Goal: Task Accomplishment & Management: Complete application form

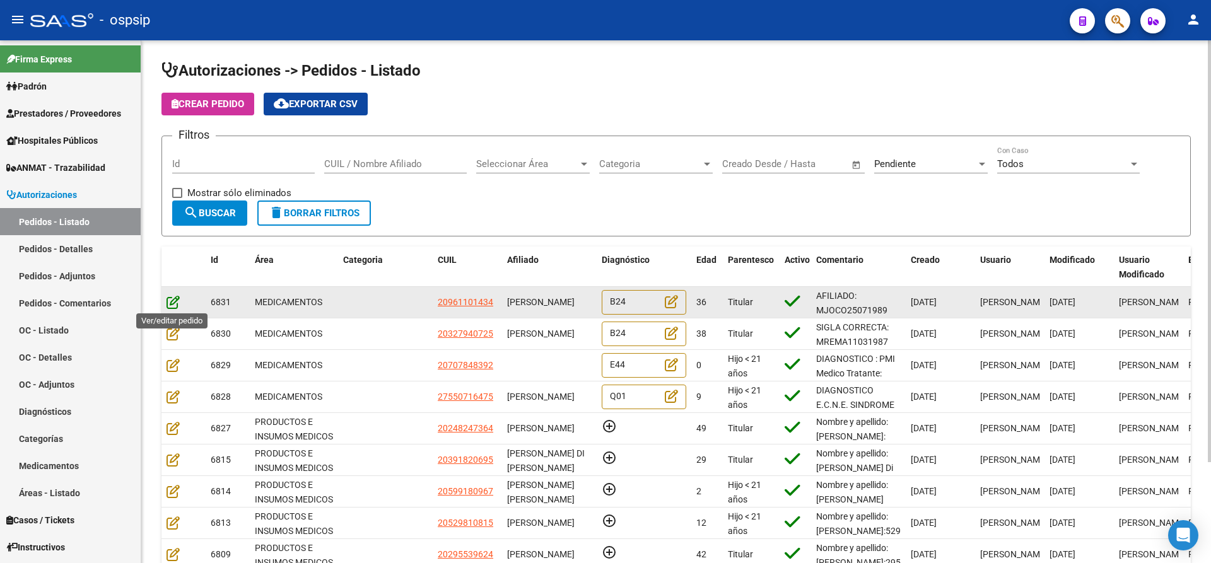
click at [174, 303] on icon at bounding box center [173, 302] width 13 height 14
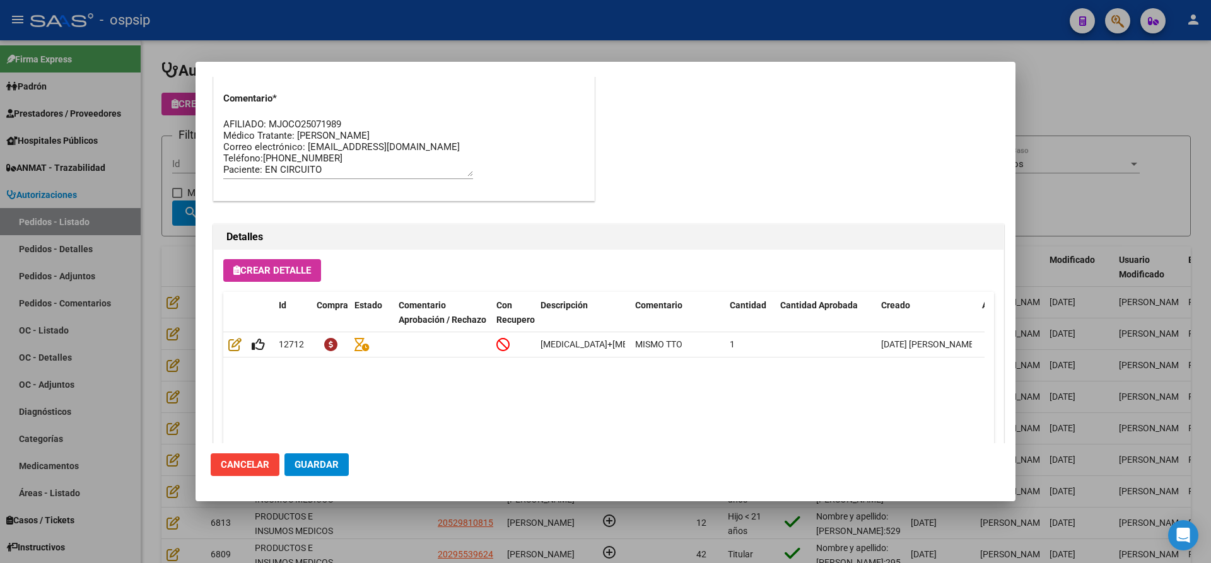
scroll to position [831, 0]
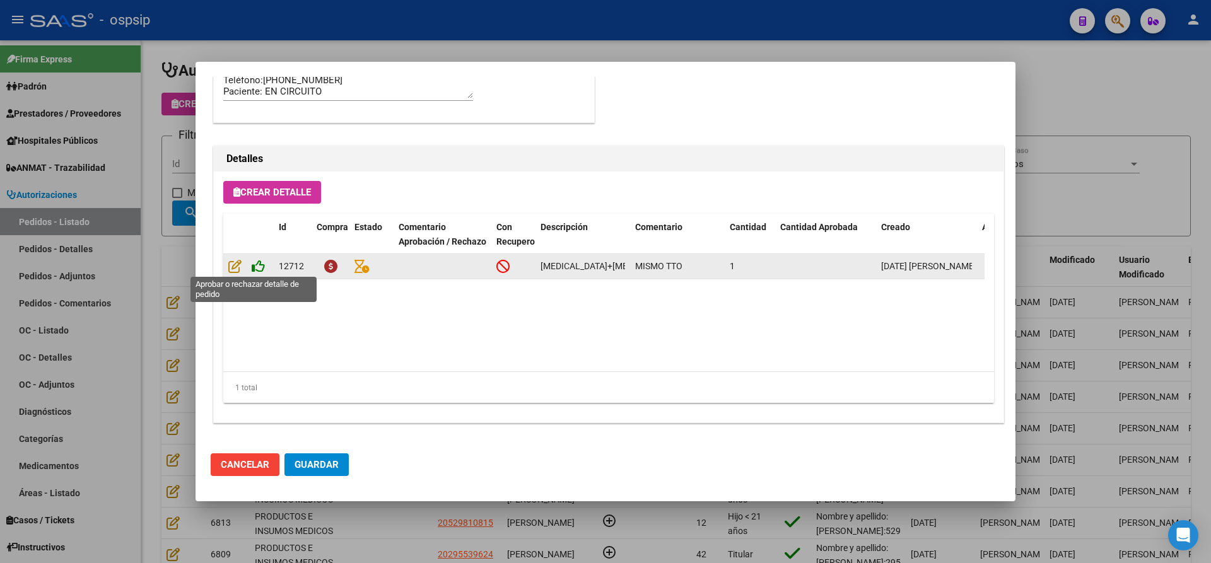
click at [257, 266] on icon at bounding box center [258, 266] width 13 height 14
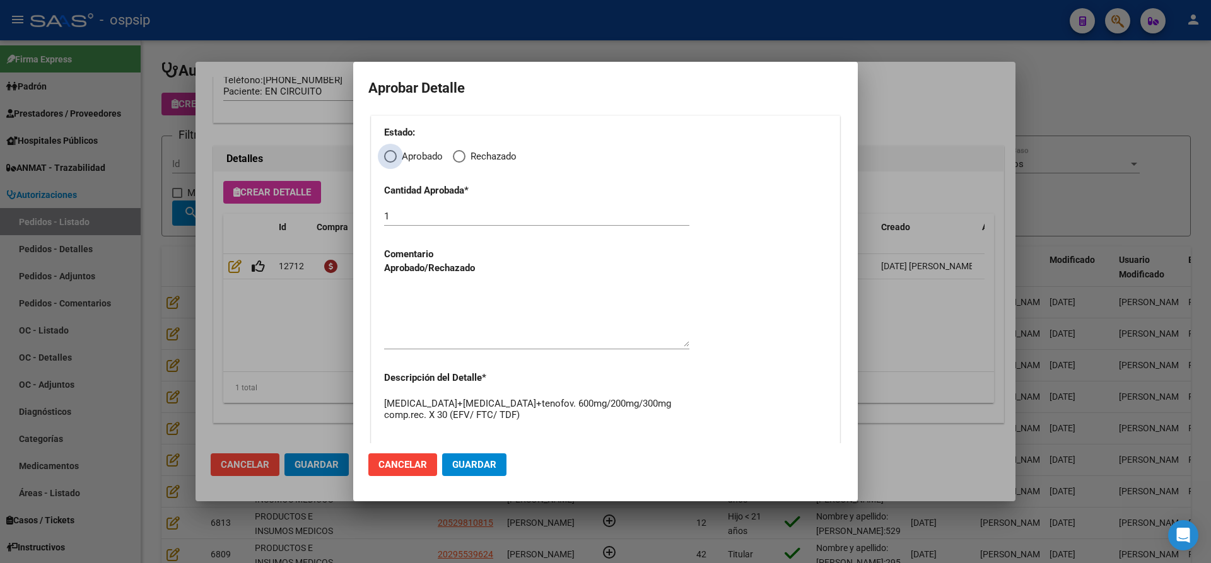
drag, startPoint x: 387, startPoint y: 156, endPoint x: 387, endPoint y: 169, distance: 13.3
click at [387, 157] on span "Elija una opción" at bounding box center [390, 156] width 13 height 13
click at [387, 157] on input "Aprobado" at bounding box center [390, 156] width 13 height 13
radio input "true"
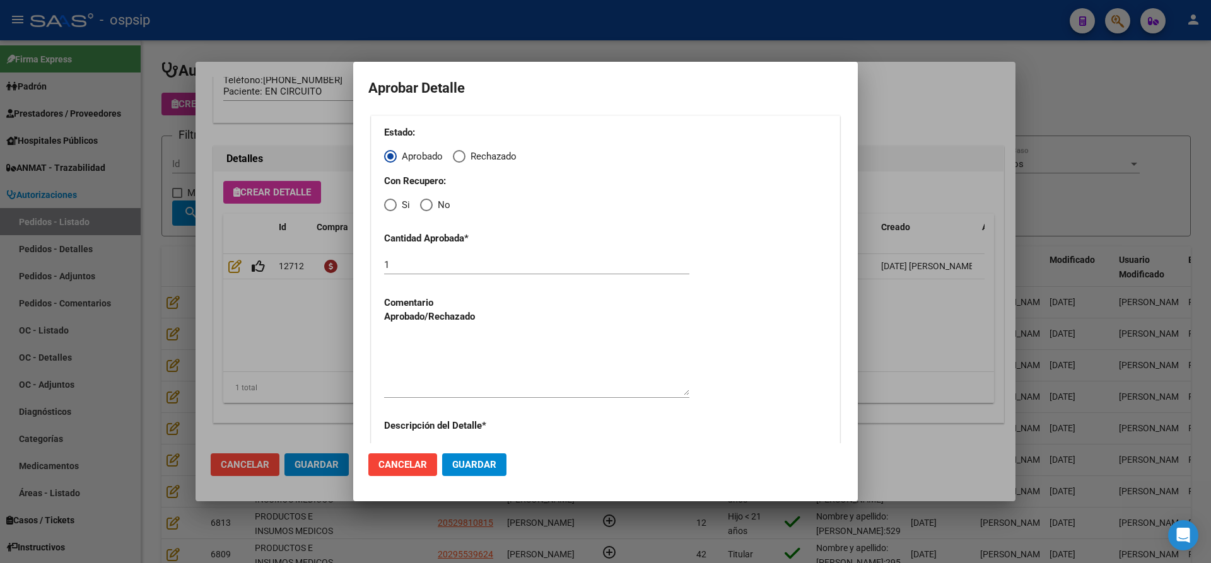
click at [387, 204] on span "Elija una opción" at bounding box center [390, 205] width 13 height 13
click at [387, 204] on input "Si" at bounding box center [390, 205] width 13 height 13
radio input "true"
click at [445, 360] on textarea at bounding box center [536, 365] width 305 height 59
click at [476, 466] on span "Guardar" at bounding box center [474, 464] width 44 height 11
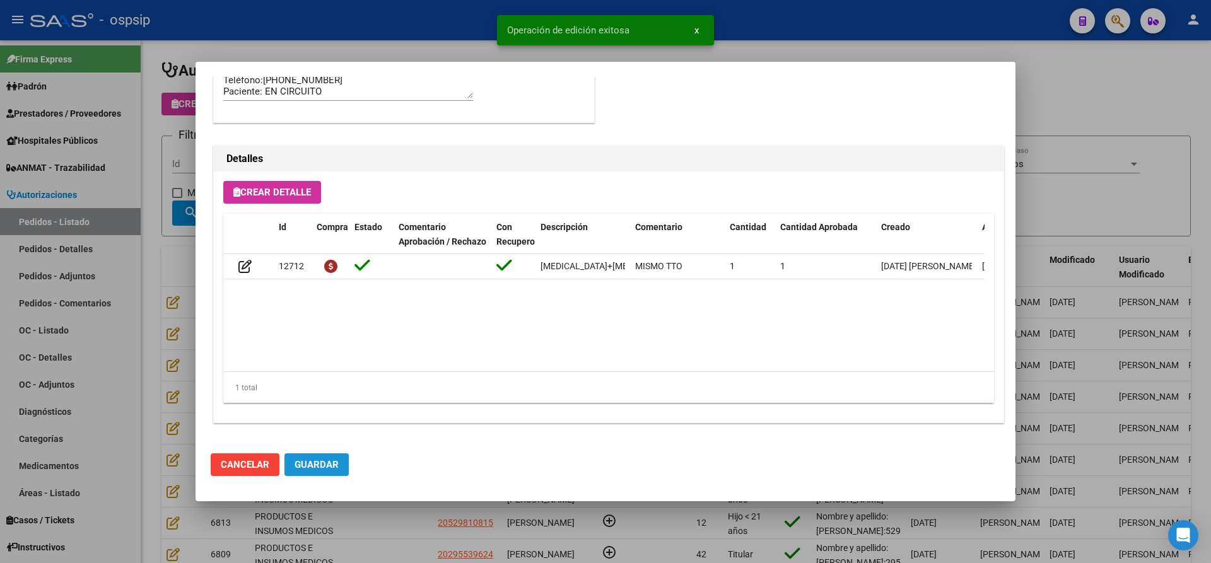
click at [323, 469] on span "Guardar" at bounding box center [317, 464] width 44 height 11
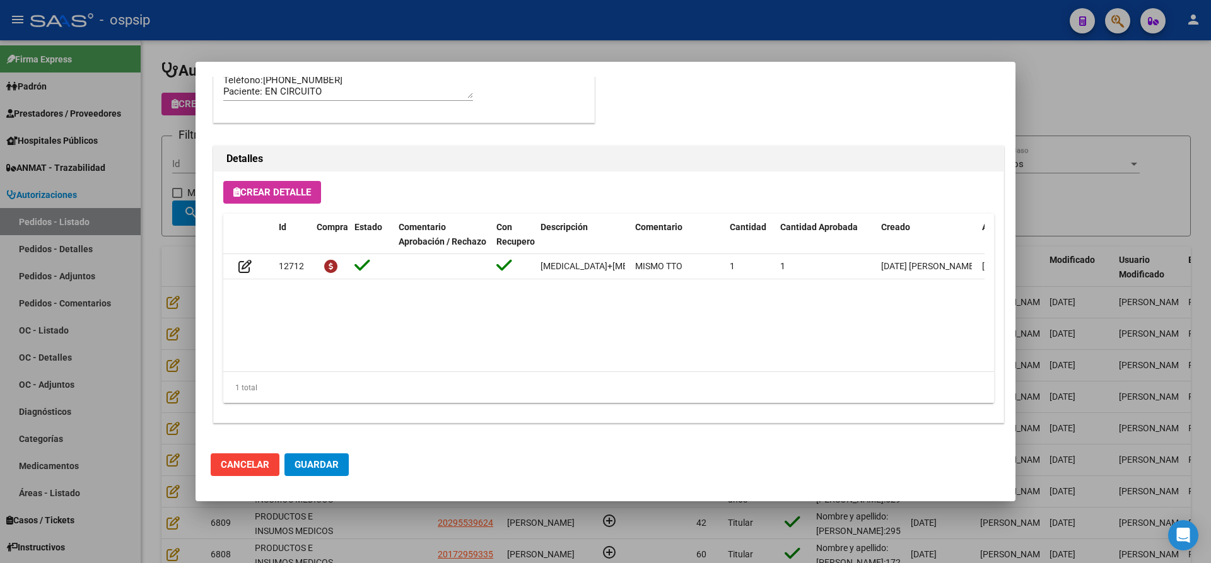
click at [321, 467] on span "Guardar" at bounding box center [317, 464] width 44 height 11
click at [329, 520] on div at bounding box center [605, 281] width 1211 height 563
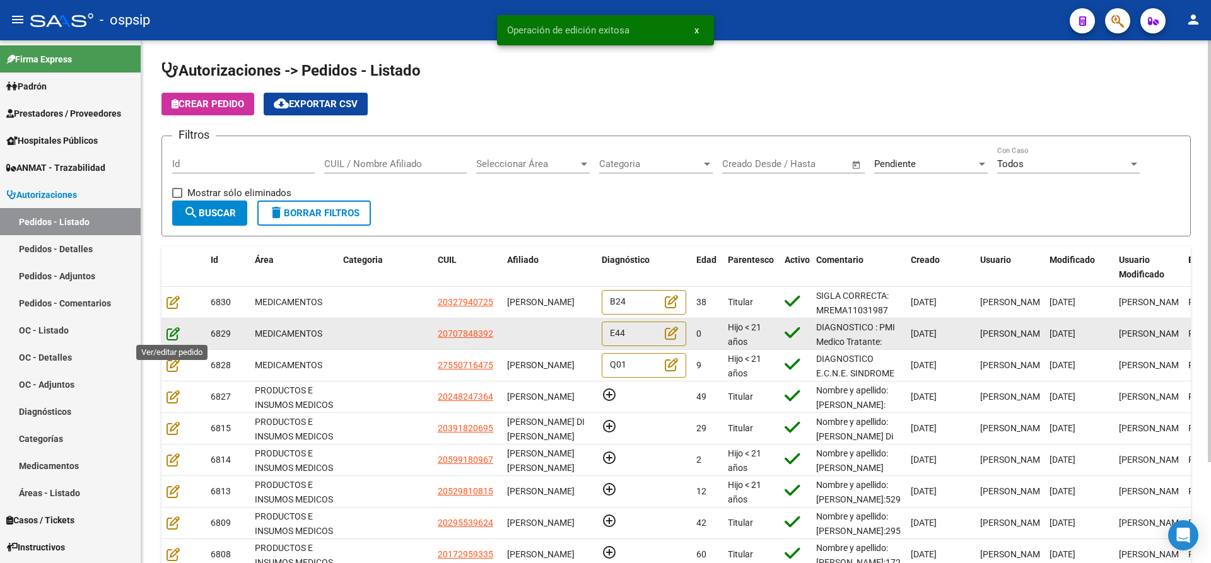
click at [170, 331] on icon at bounding box center [173, 334] width 13 height 14
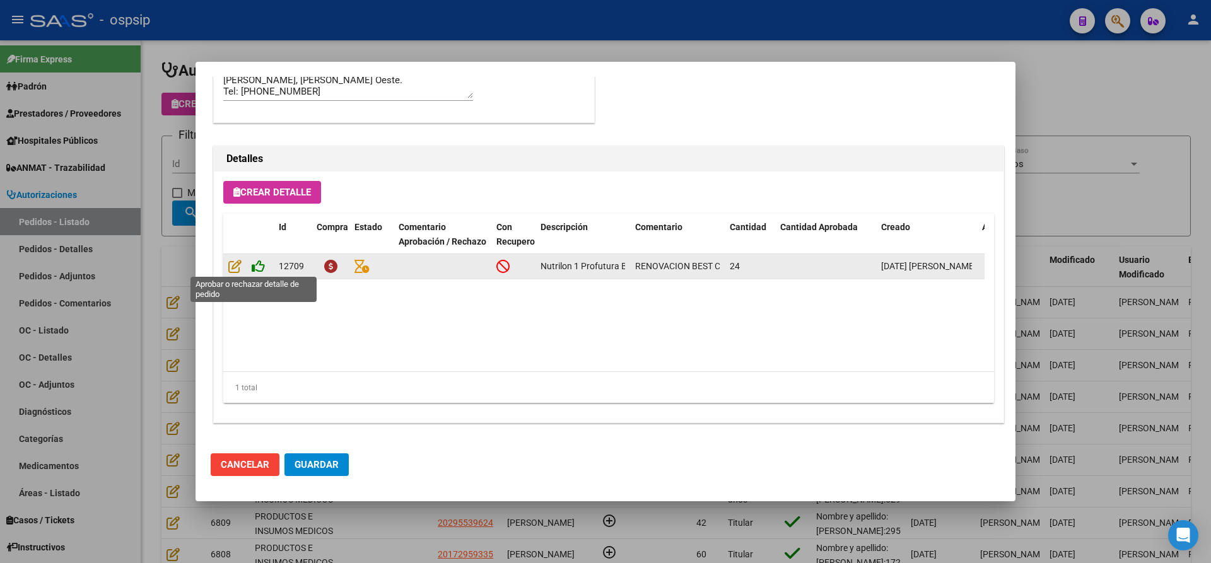
click at [256, 260] on icon at bounding box center [258, 266] width 13 height 14
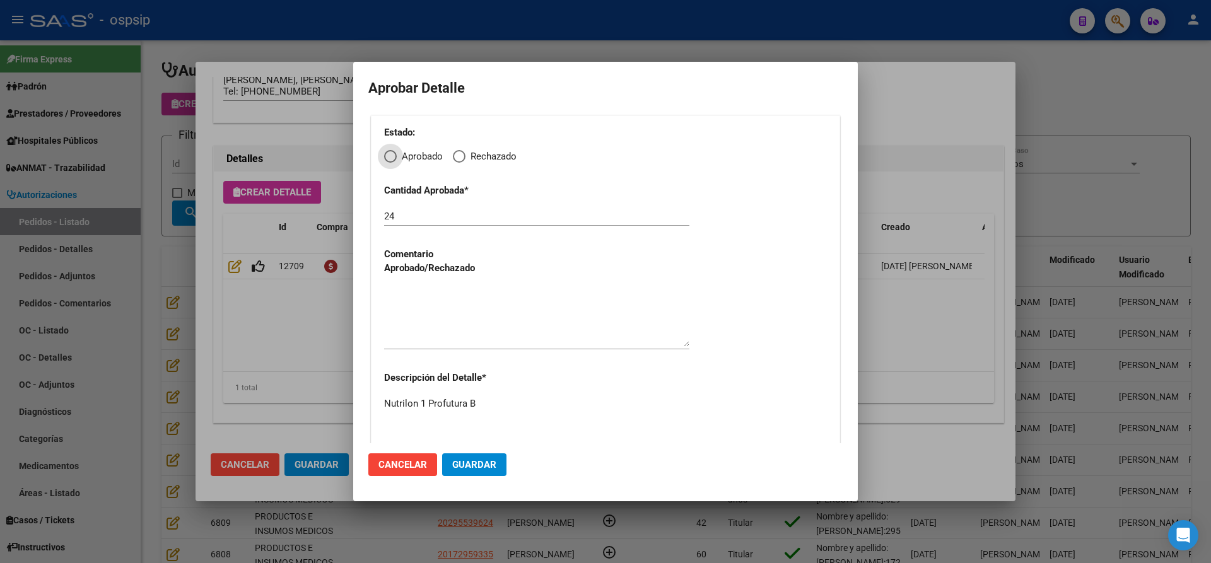
click at [398, 156] on span "Aprobado" at bounding box center [420, 157] width 46 height 15
click at [397, 156] on input "Aprobado" at bounding box center [390, 156] width 13 height 13
radio input "true"
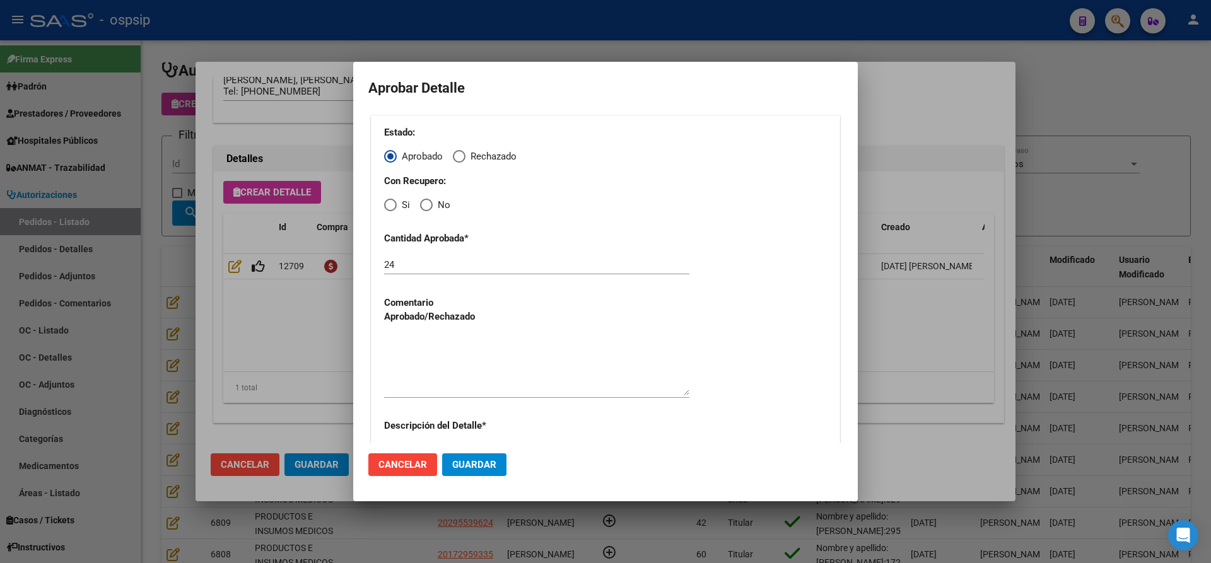
click at [430, 204] on span "Elija una opción" at bounding box center [426, 205] width 13 height 13
click at [430, 204] on input "No" at bounding box center [426, 205] width 13 height 13
radio input "true"
click at [438, 332] on div "Estado: Aprobado Rechazado Con Recupero: Si No Cantidad Aprobada * 24 Comentari…" at bounding box center [605, 317] width 469 height 404
drag, startPoint x: 435, startPoint y: 348, endPoint x: 441, endPoint y: 352, distance: 7.2
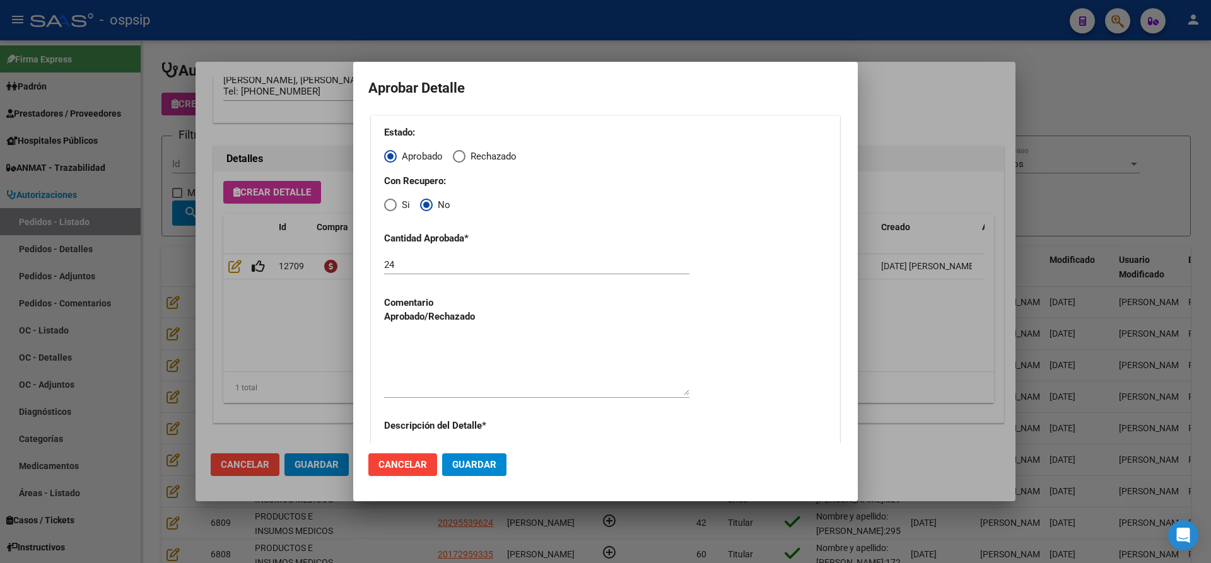
click at [438, 350] on textarea at bounding box center [536, 365] width 305 height 59
click at [463, 466] on span "Guardar" at bounding box center [474, 464] width 44 height 11
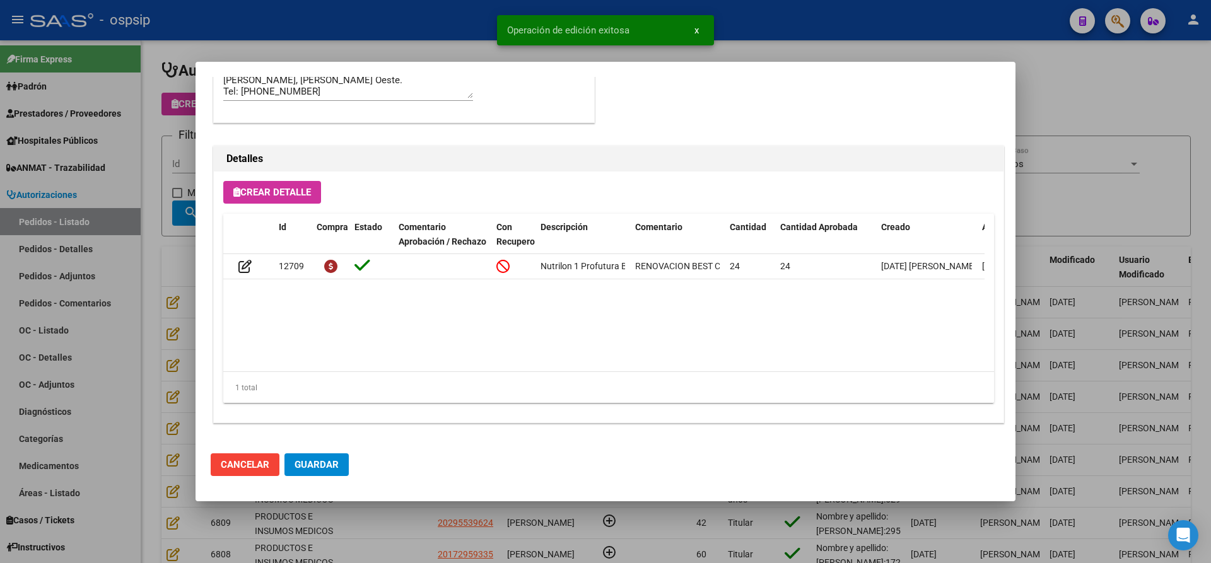
click at [307, 469] on span "Guardar" at bounding box center [317, 464] width 44 height 11
click at [370, 526] on div at bounding box center [605, 281] width 1211 height 563
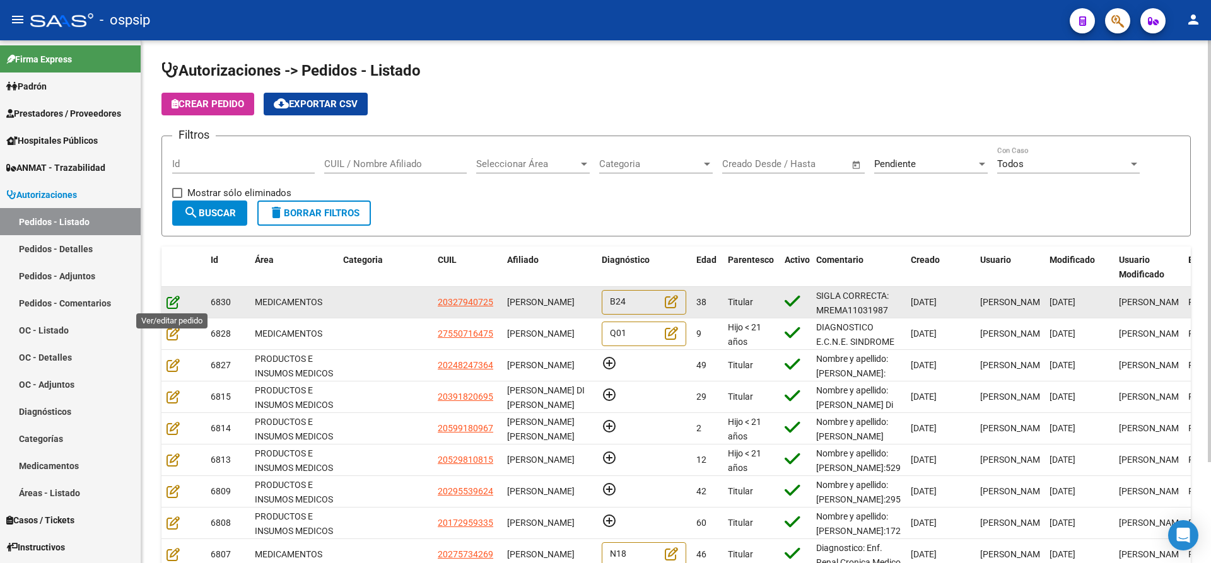
click at [172, 302] on icon at bounding box center [173, 302] width 13 height 14
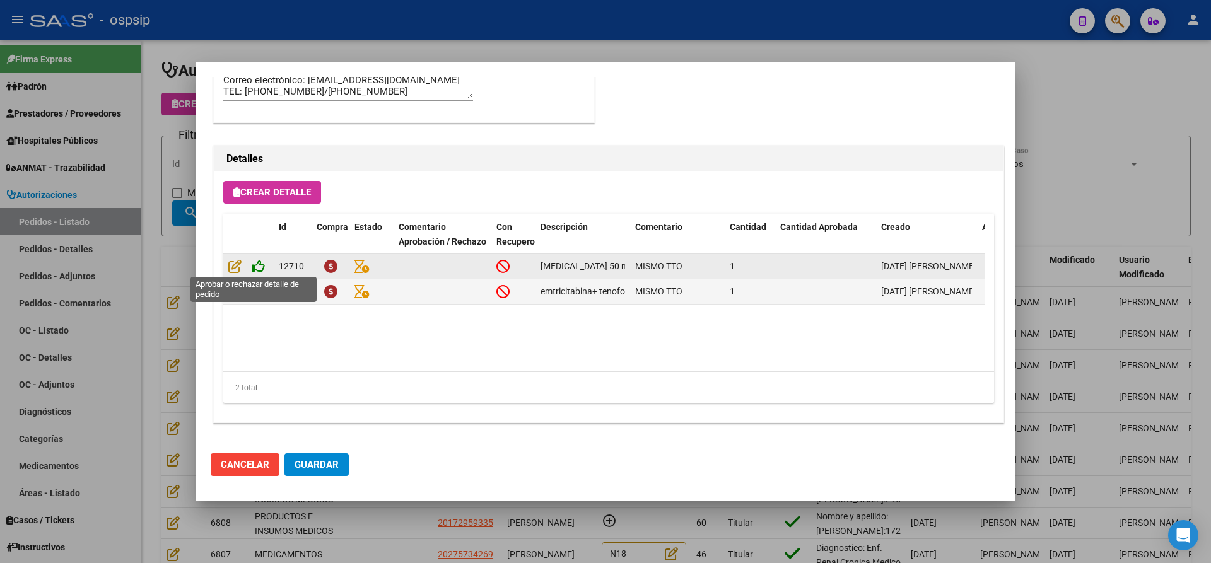
click at [258, 261] on icon at bounding box center [258, 266] width 13 height 14
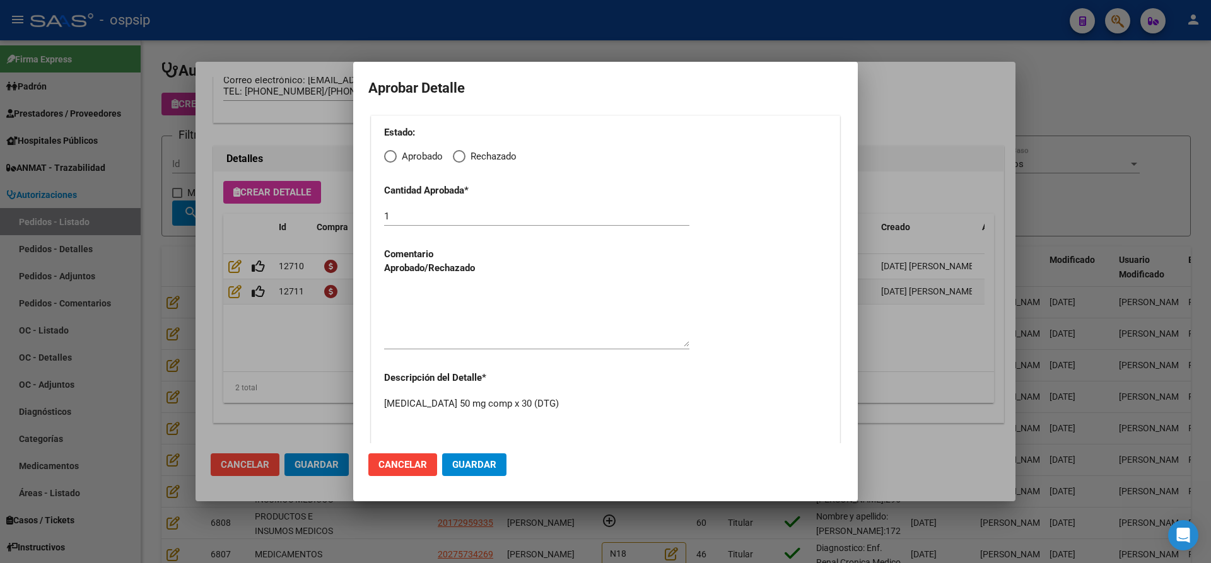
click at [386, 155] on span "Elija una opción" at bounding box center [390, 156] width 13 height 13
click at [386, 155] on input "Aprobado" at bounding box center [390, 156] width 13 height 13
radio input "true"
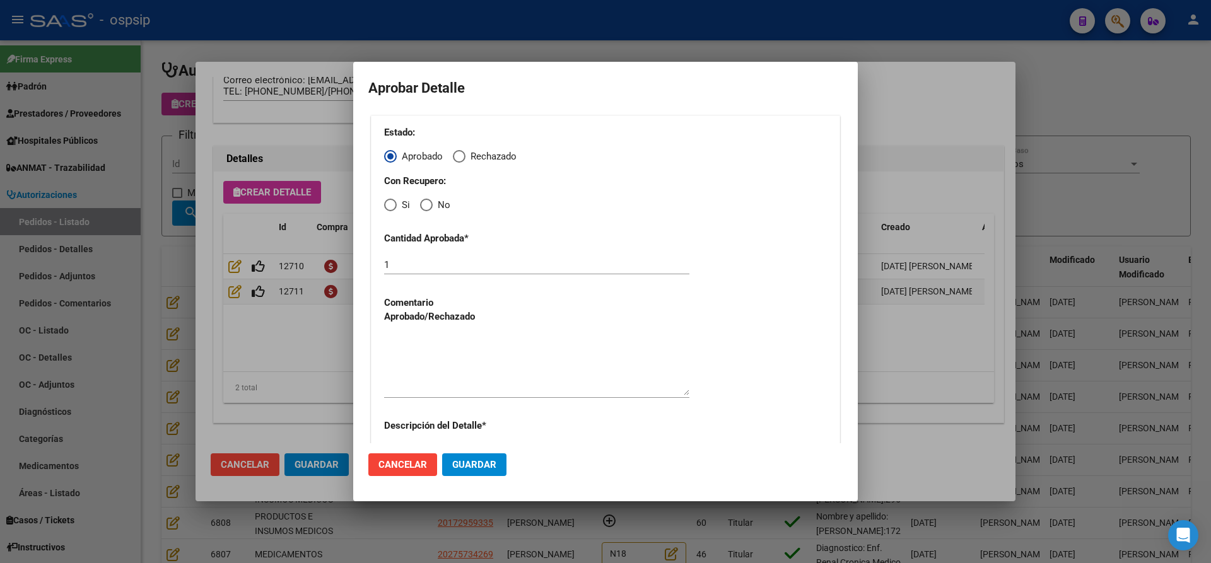
click at [389, 204] on span "Elija una opción" at bounding box center [390, 205] width 13 height 13
click at [389, 204] on input "Si" at bounding box center [390, 205] width 13 height 13
radio input "true"
click at [450, 386] on textarea at bounding box center [536, 365] width 305 height 59
click at [473, 459] on span "Guardar" at bounding box center [474, 464] width 44 height 11
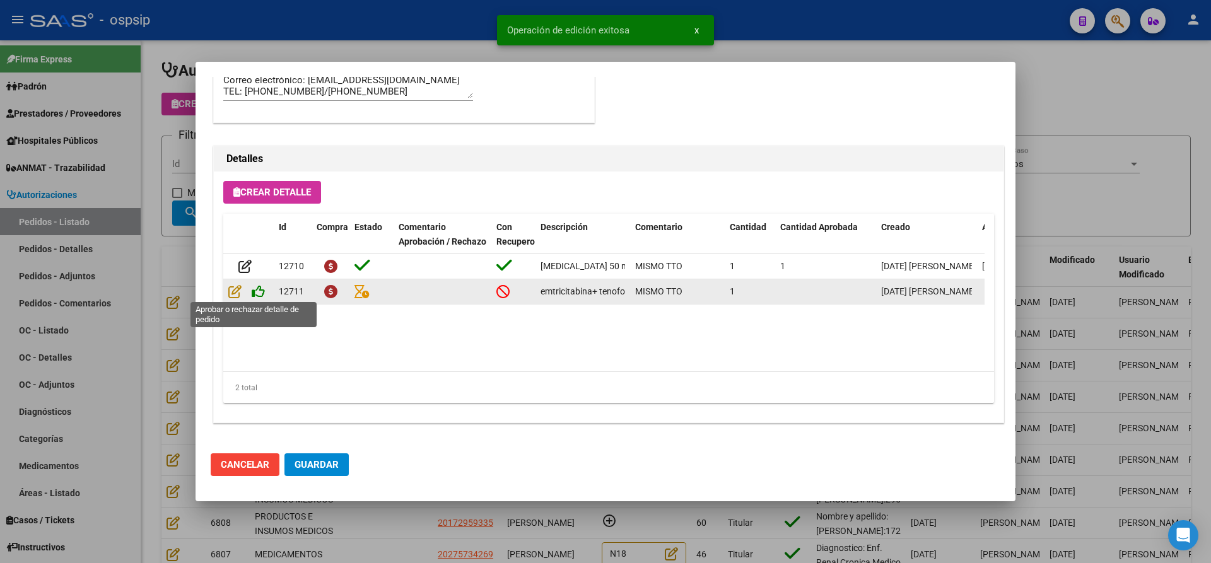
click at [259, 293] on icon at bounding box center [258, 292] width 13 height 14
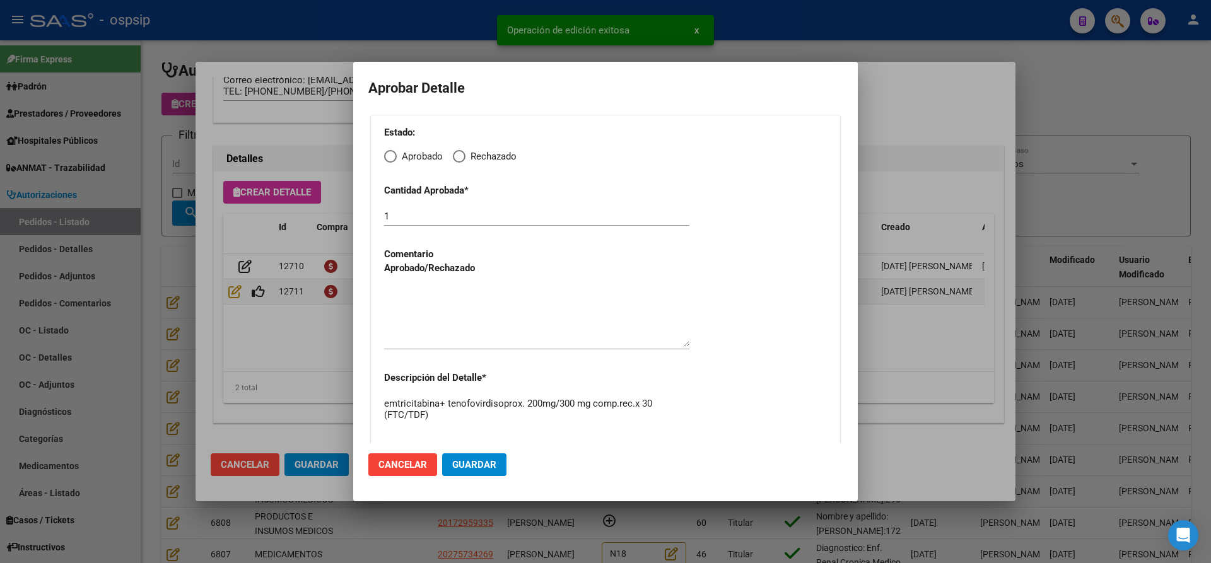
click at [388, 160] on span "Elija una opción" at bounding box center [390, 156] width 13 height 13
click at [388, 160] on input "Aprobado" at bounding box center [390, 156] width 13 height 13
radio input "true"
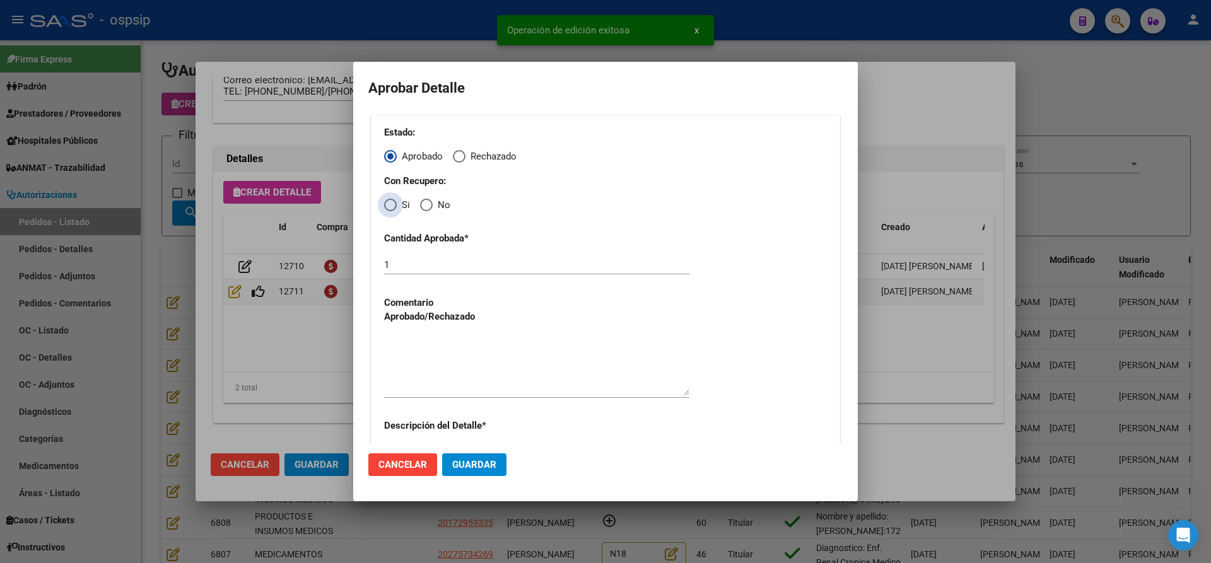
click at [389, 203] on span "Elija una opción" at bounding box center [390, 205] width 13 height 13
click at [389, 203] on input "Si" at bounding box center [390, 205] width 13 height 13
radio input "true"
click at [432, 360] on textarea at bounding box center [536, 365] width 305 height 59
click at [463, 462] on span "Guardar" at bounding box center [474, 464] width 44 height 11
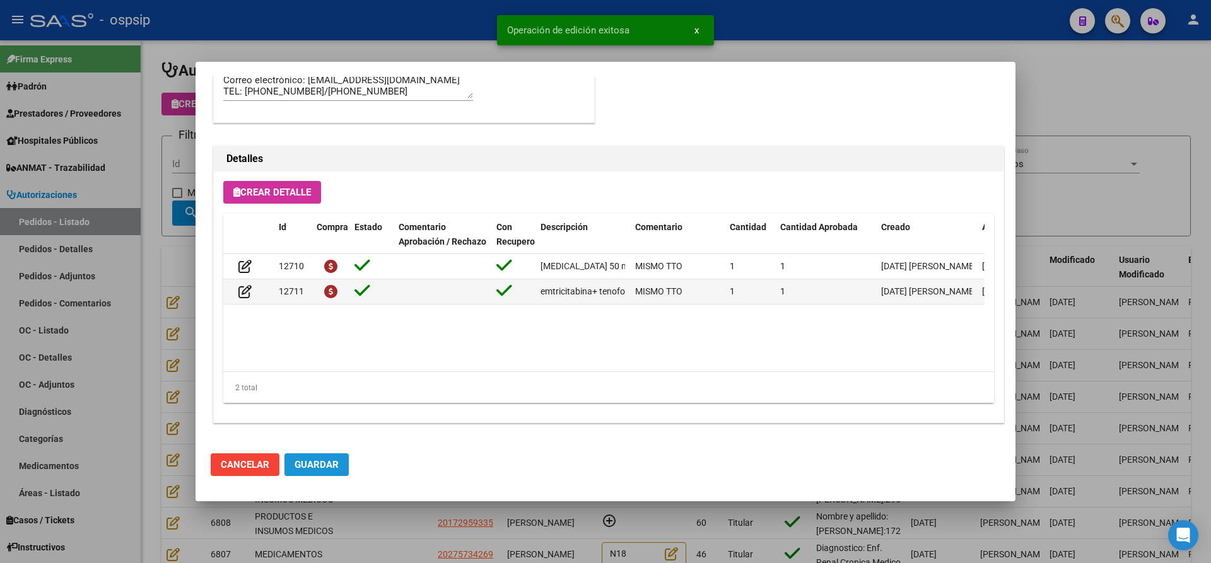
click at [317, 475] on button "Guardar" at bounding box center [317, 465] width 64 height 23
click at [356, 522] on div at bounding box center [605, 281] width 1211 height 563
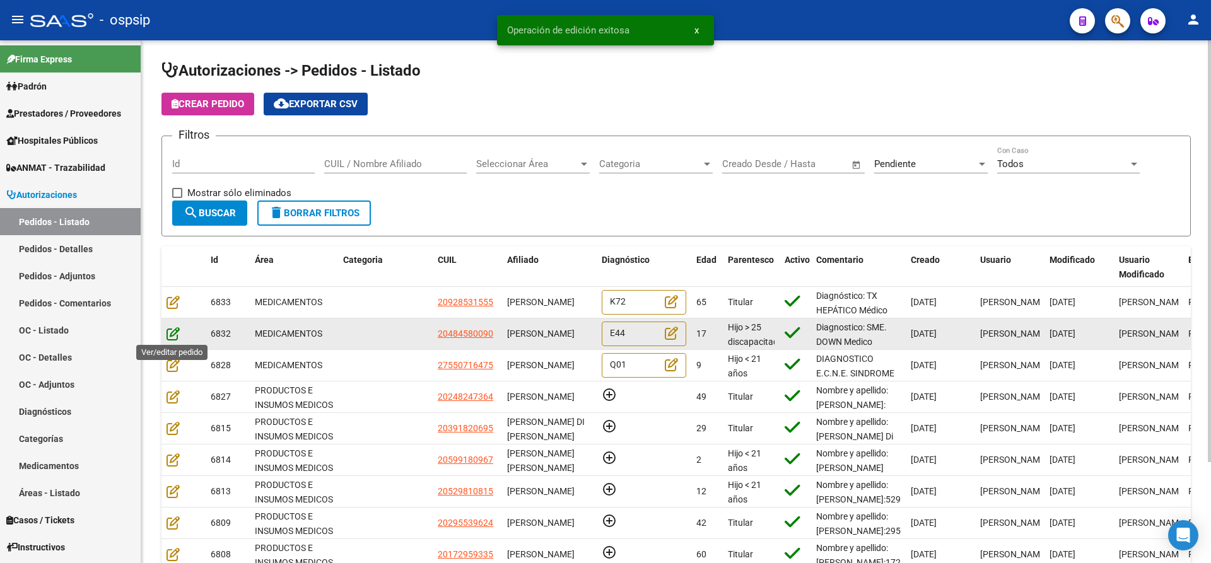
click at [177, 332] on icon at bounding box center [173, 334] width 13 height 14
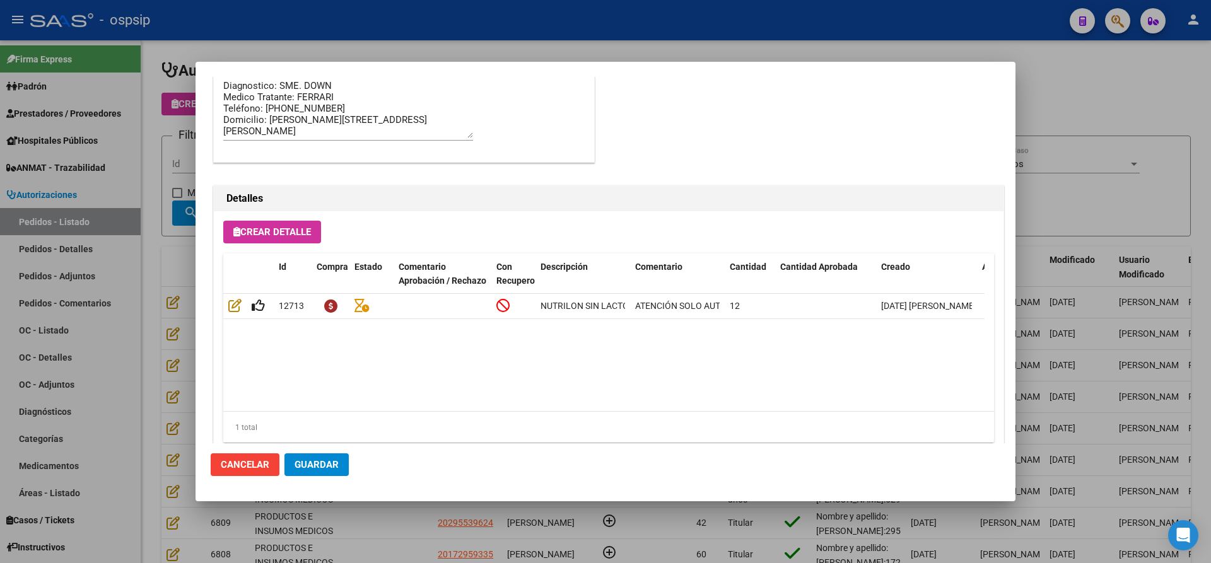
scroll to position [1073, 0]
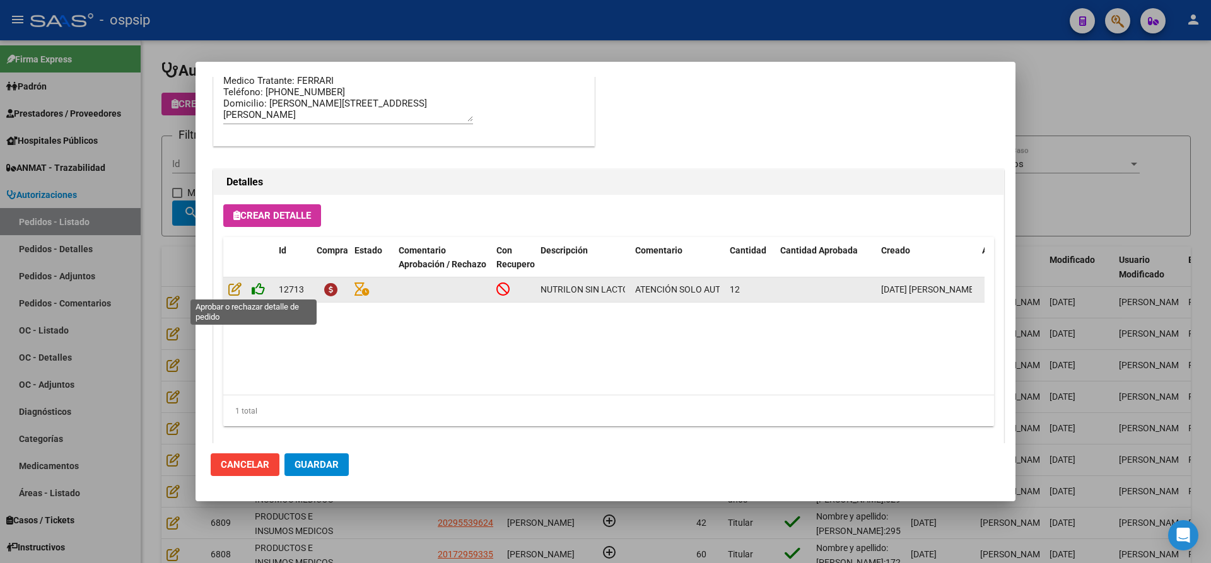
click at [261, 291] on icon at bounding box center [258, 289] width 13 height 14
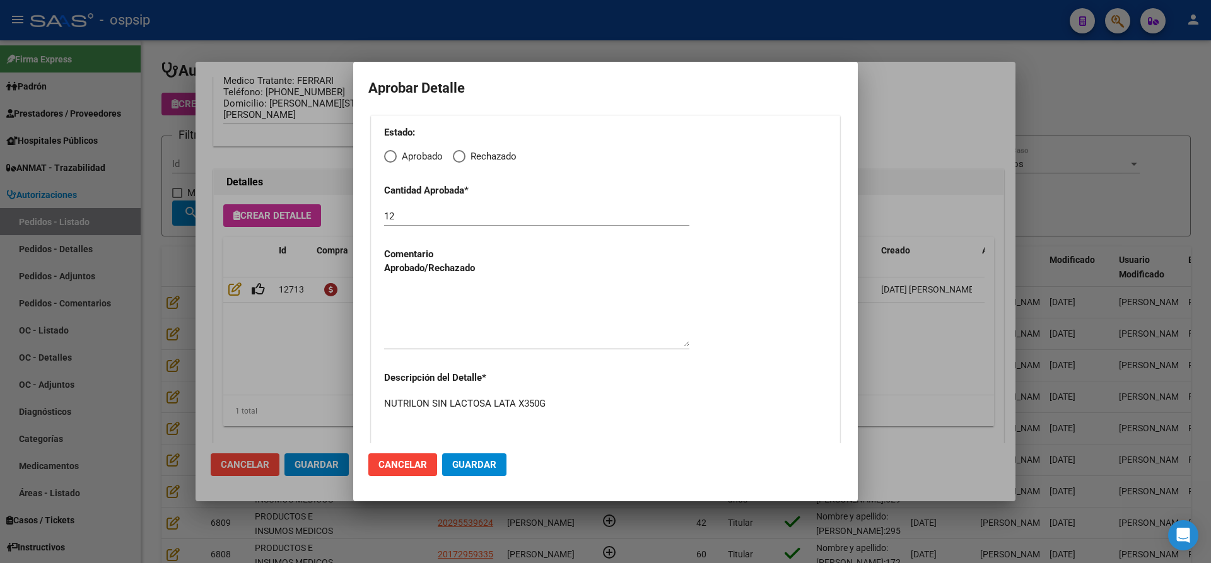
click at [390, 158] on span "Elija una opción" at bounding box center [390, 156] width 13 height 13
click at [390, 158] on input "Aprobado" at bounding box center [390, 156] width 13 height 13
radio input "true"
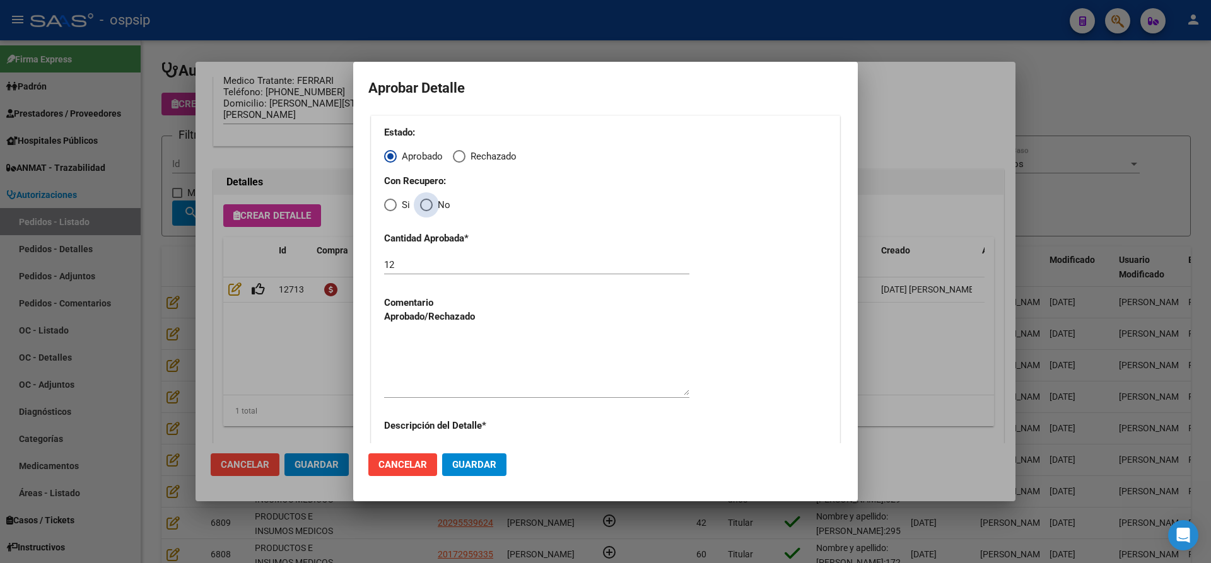
click at [422, 208] on span "Elija una opción" at bounding box center [426, 205] width 13 height 13
click at [422, 208] on input "No" at bounding box center [426, 205] width 13 height 13
radio input "true"
click at [404, 262] on input "12" at bounding box center [536, 264] width 305 height 11
type input "1"
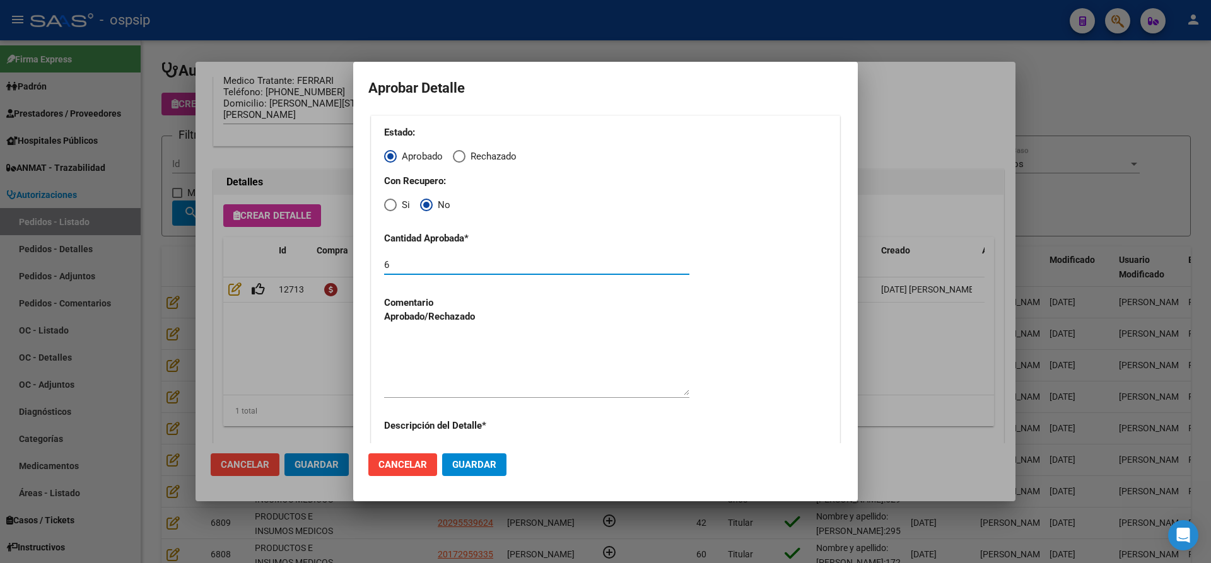
type input "6"
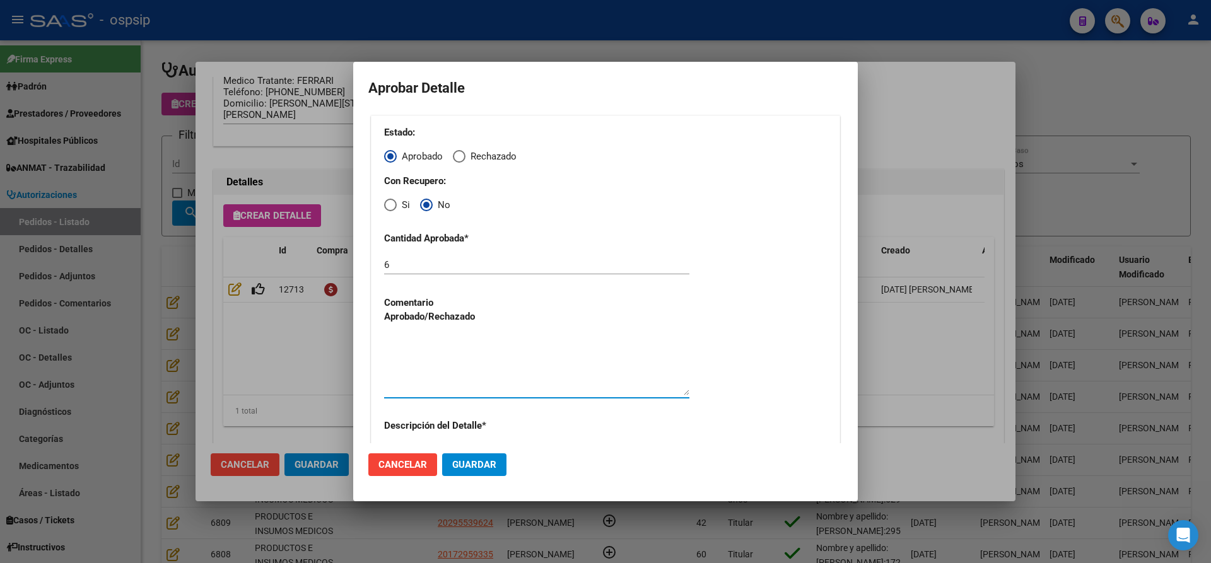
click at [433, 356] on textarea at bounding box center [536, 365] width 305 height 59
click at [478, 473] on button "Guardar" at bounding box center [474, 465] width 64 height 23
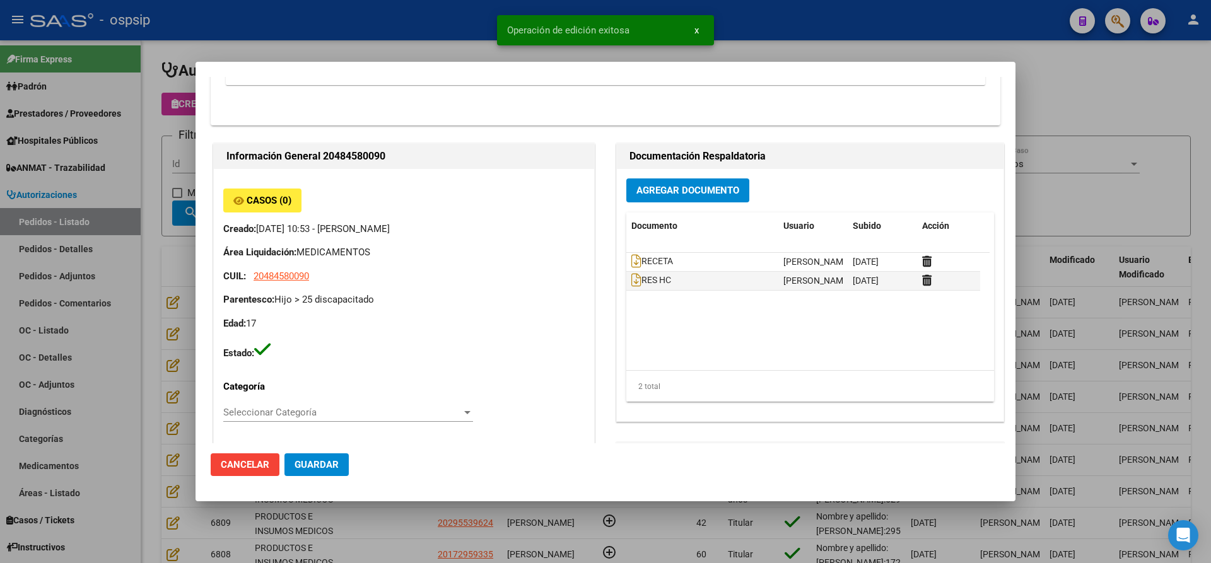
scroll to position [189, 0]
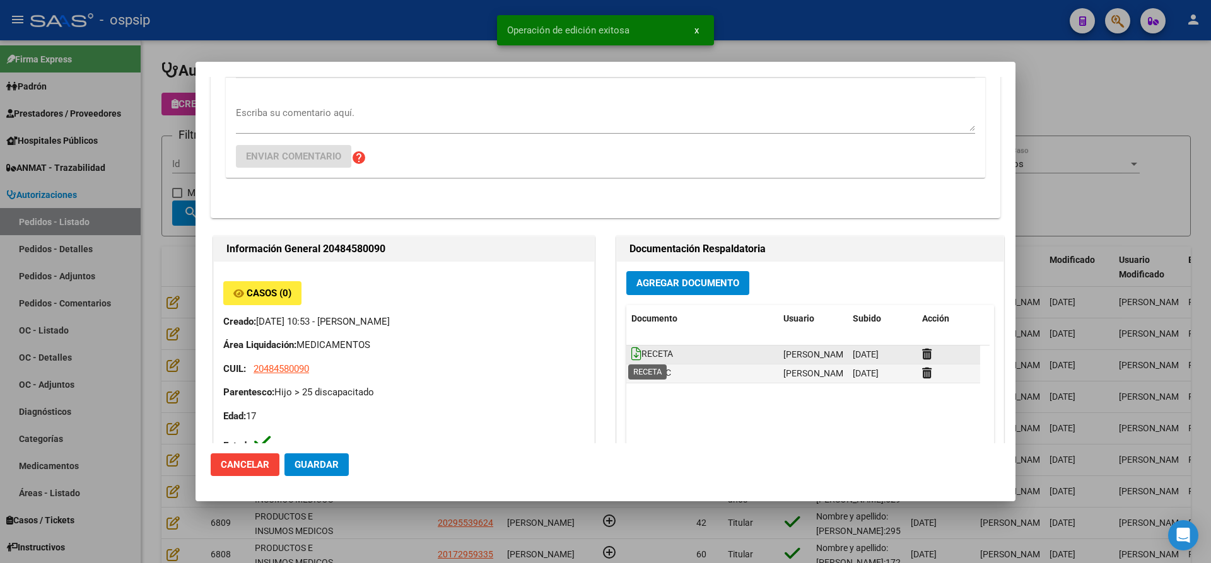
click at [635, 357] on icon at bounding box center [637, 354] width 10 height 14
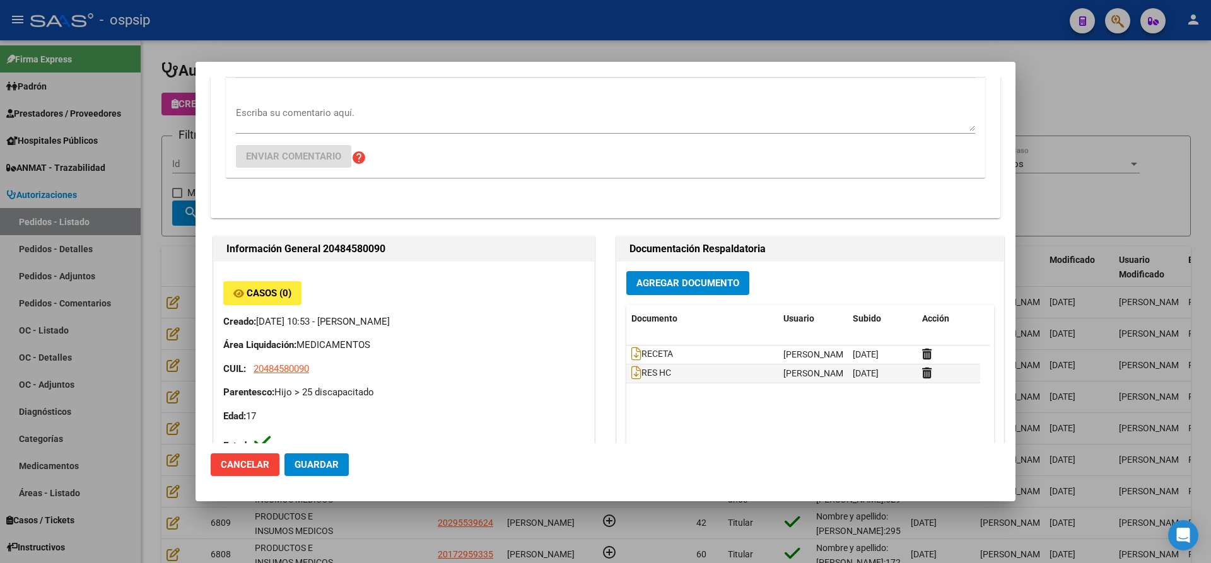
scroll to position [252, 0]
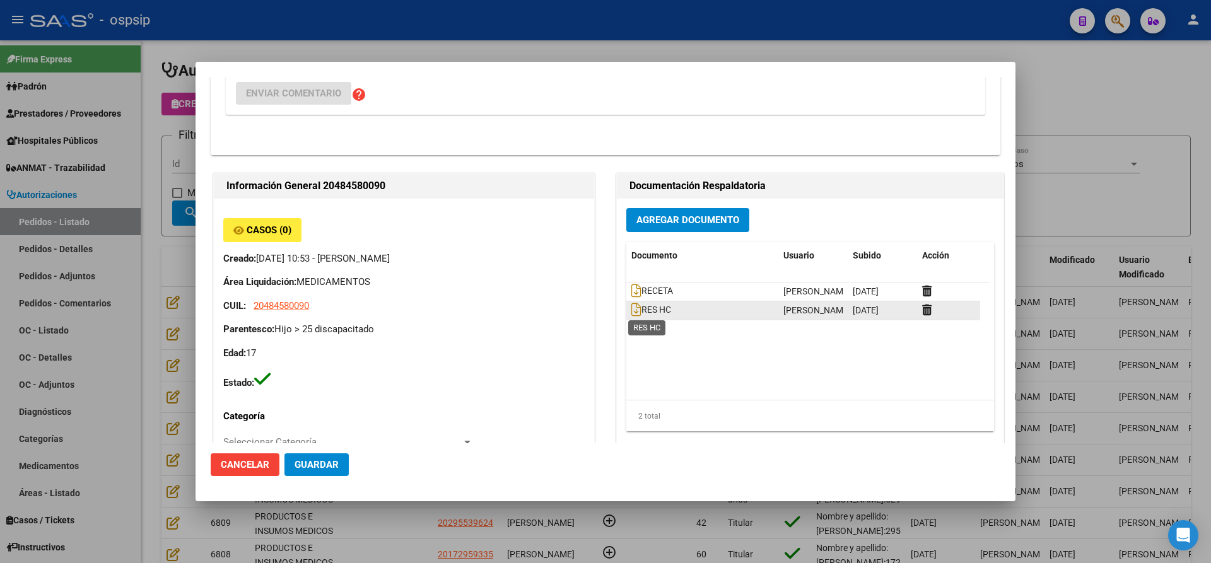
click at [636, 312] on span "RES HC" at bounding box center [652, 310] width 40 height 10
click at [635, 312] on icon at bounding box center [637, 310] width 10 height 14
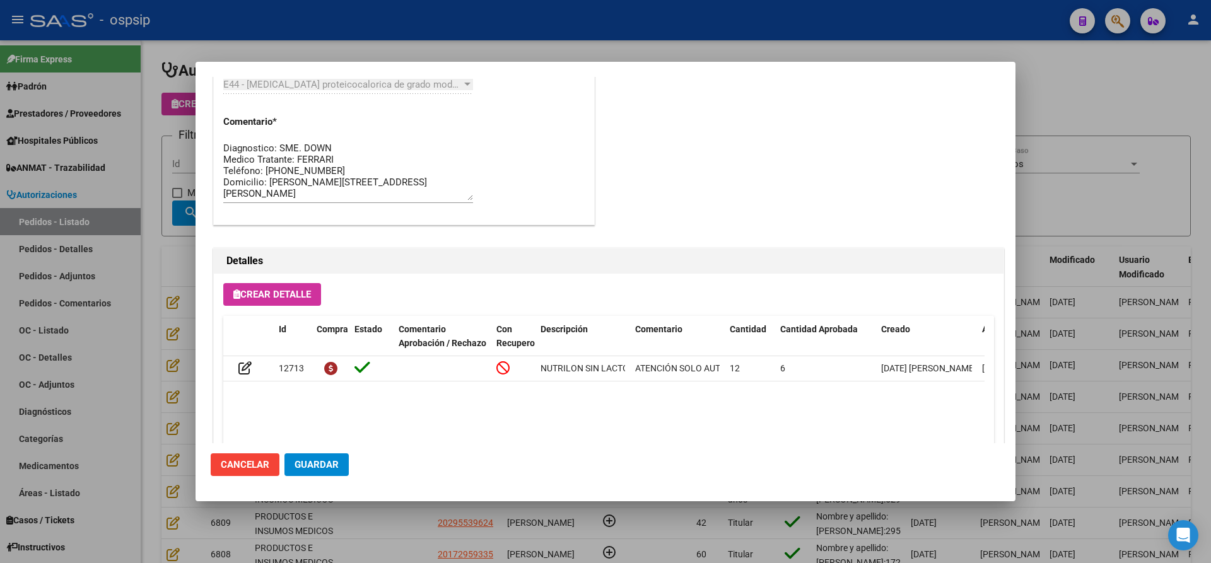
scroll to position [1096, 0]
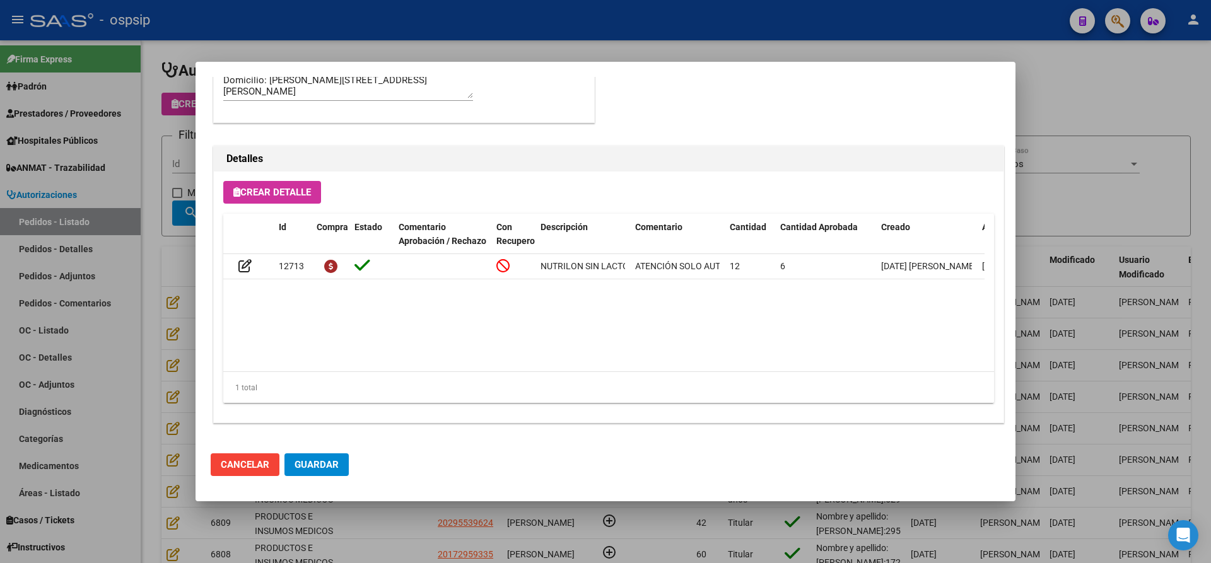
click at [320, 464] on span "Guardar" at bounding box center [317, 464] width 44 height 11
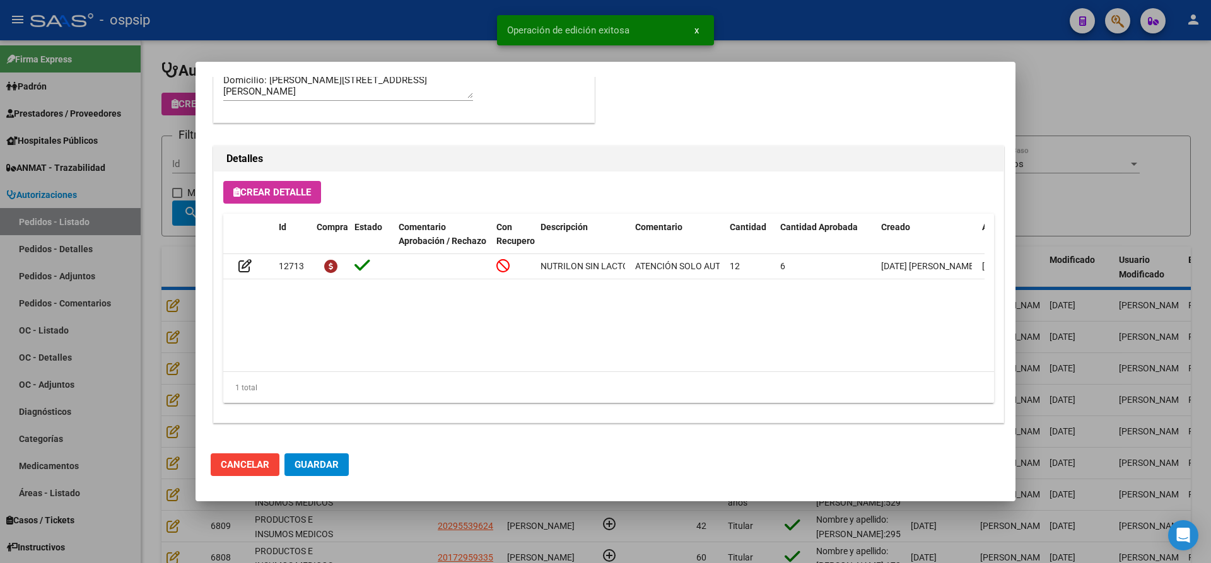
click at [403, 526] on div at bounding box center [605, 281] width 1211 height 563
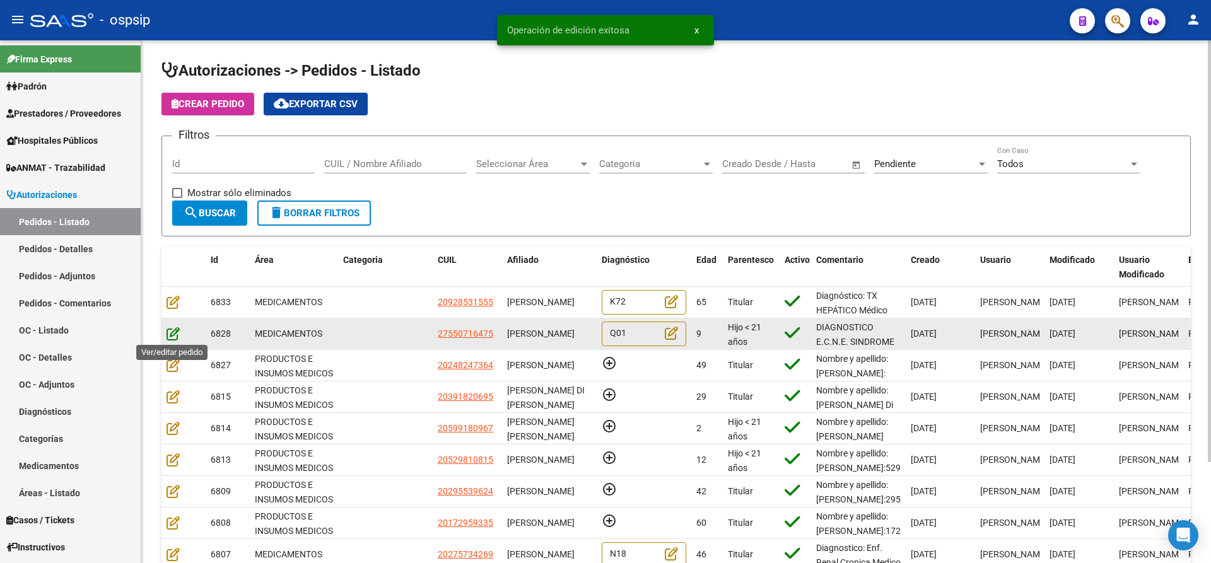
click at [167, 333] on icon at bounding box center [173, 334] width 13 height 14
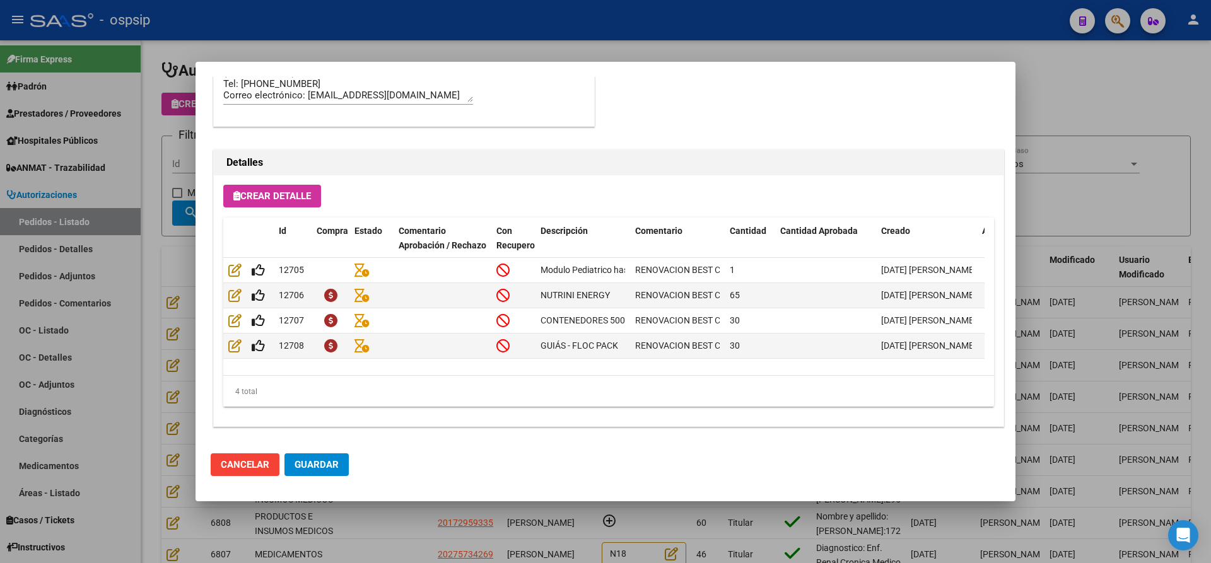
scroll to position [831, 0]
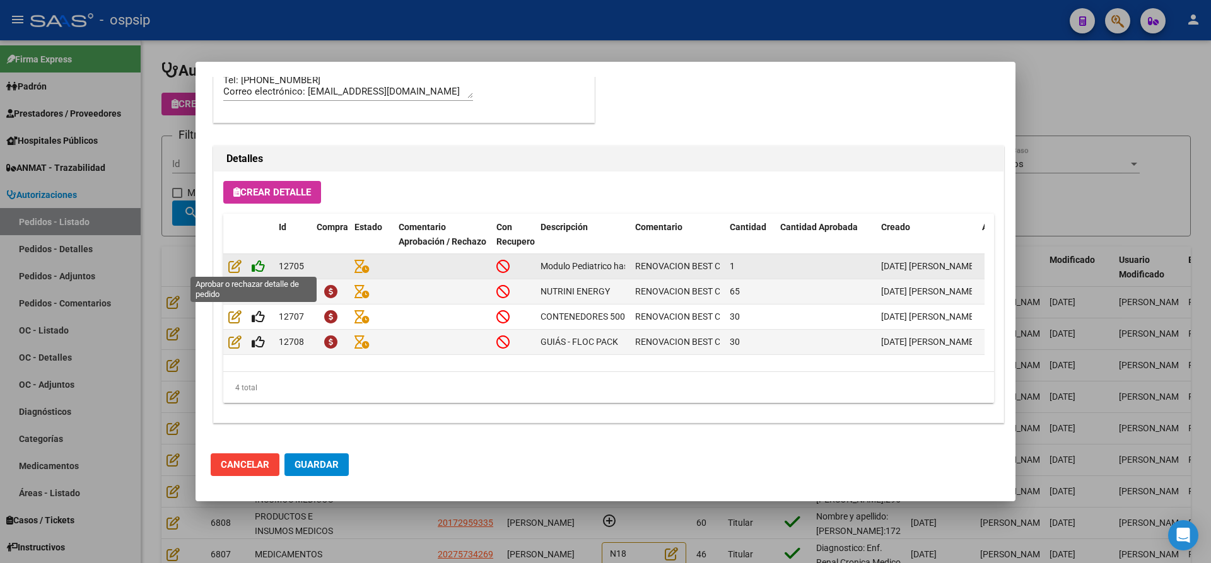
click at [258, 266] on icon at bounding box center [258, 266] width 13 height 14
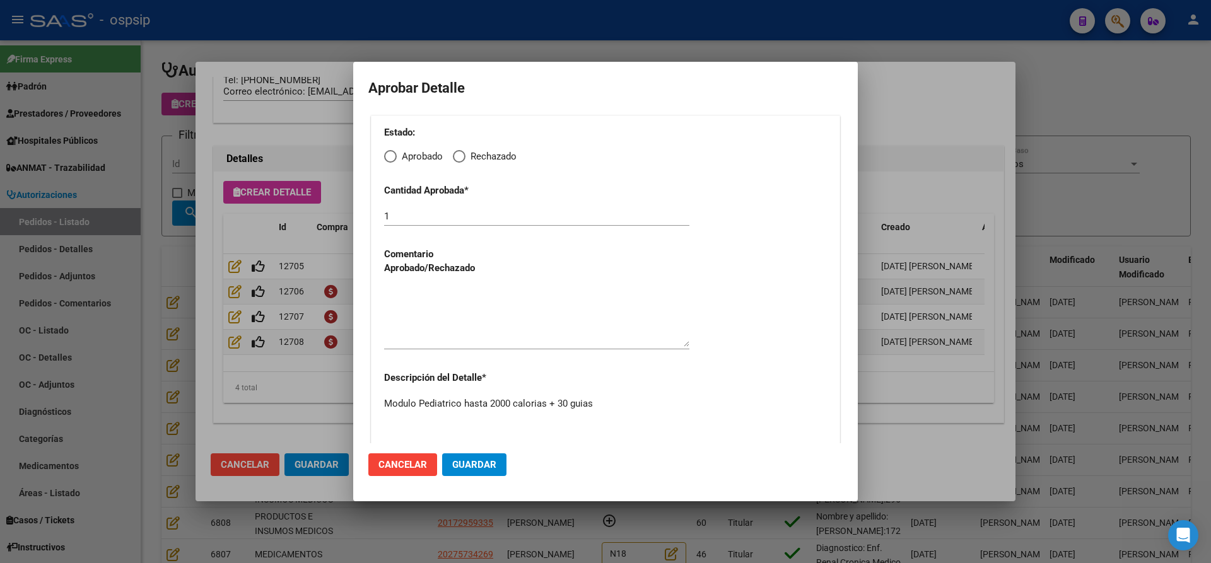
click at [391, 158] on span "Elija una opción" at bounding box center [390, 156] width 13 height 13
click at [391, 158] on input "Aprobado" at bounding box center [390, 156] width 13 height 13
radio input "true"
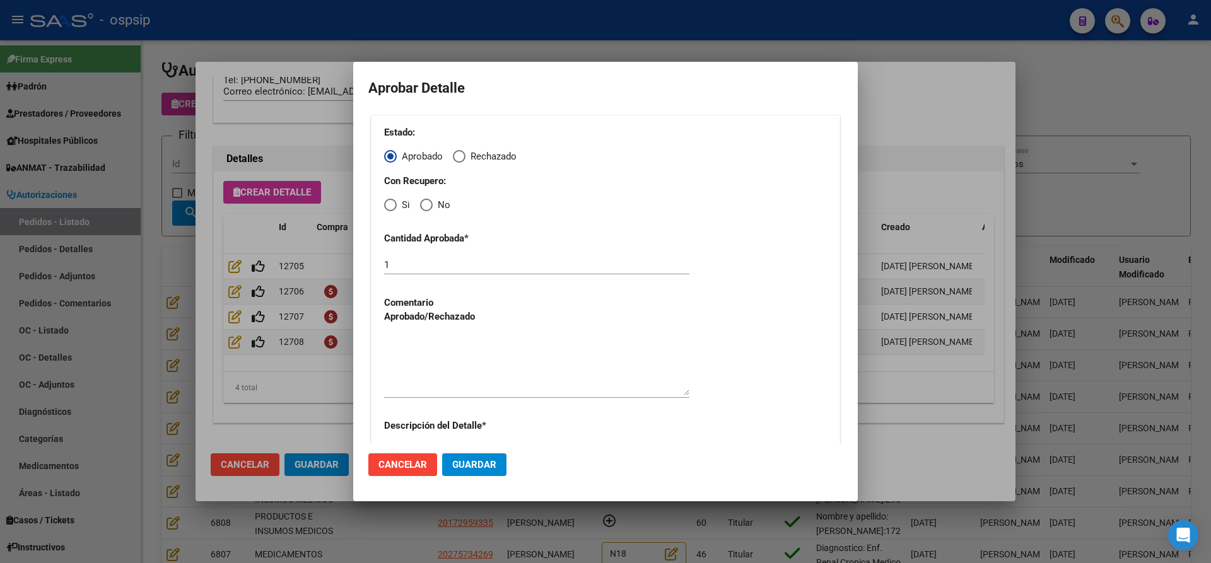
drag, startPoint x: 426, startPoint y: 205, endPoint x: 425, endPoint y: 220, distance: 15.2
click at [426, 206] on span "Elija una opción" at bounding box center [426, 205] width 13 height 13
click at [426, 206] on input "No" at bounding box center [426, 205] width 13 height 13
radio input "true"
click at [456, 380] on textarea at bounding box center [536, 365] width 305 height 59
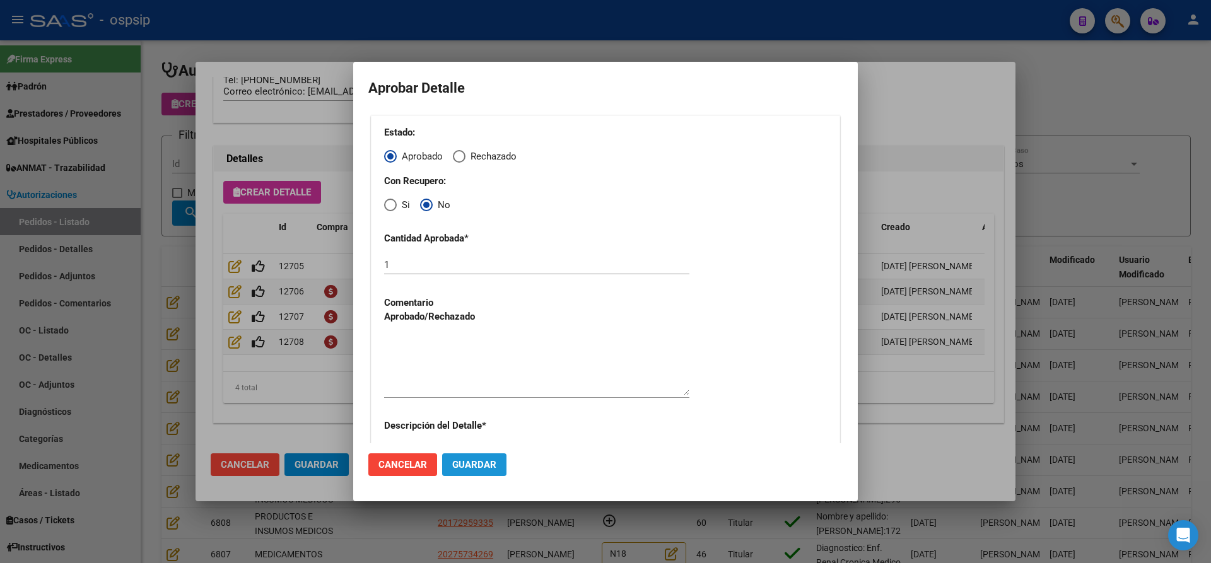
click at [479, 463] on span "Guardar" at bounding box center [474, 464] width 44 height 11
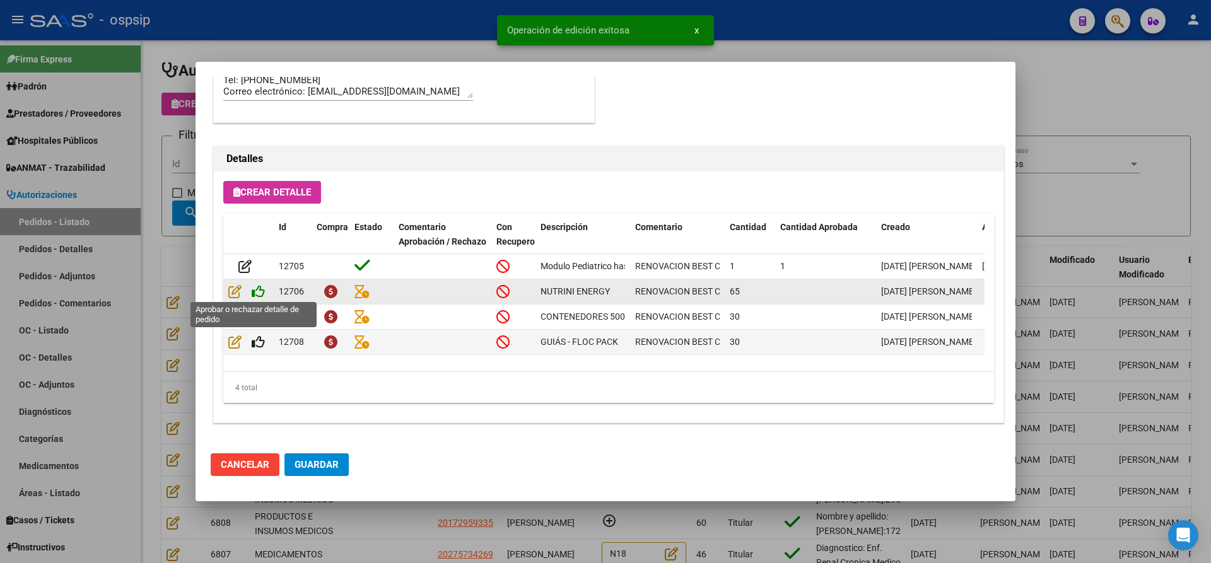
click at [256, 289] on icon at bounding box center [258, 292] width 13 height 14
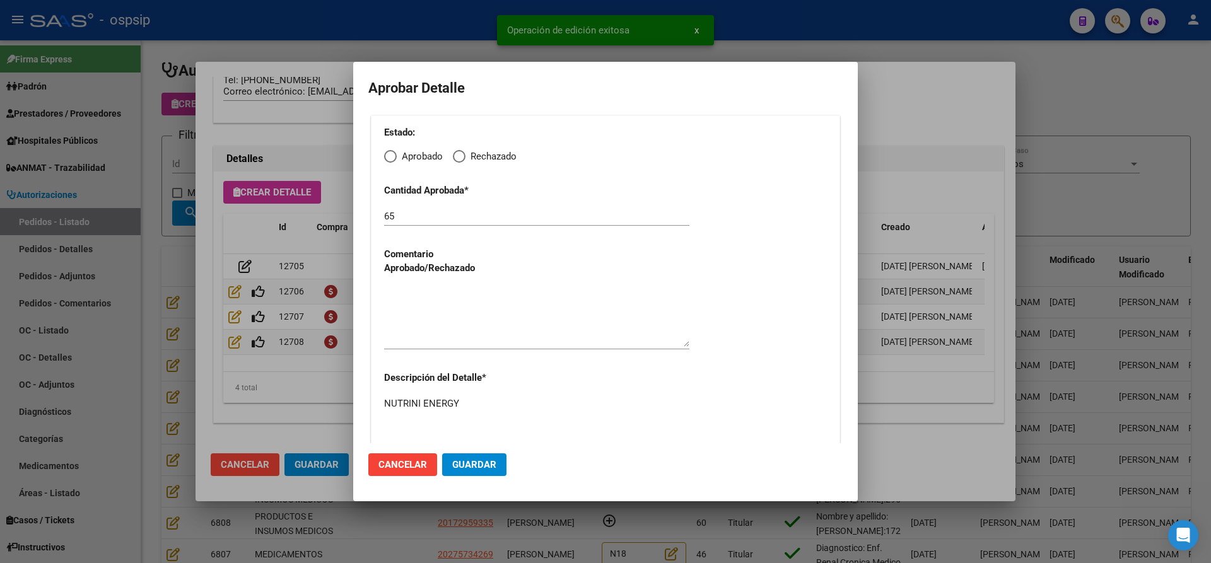
click at [394, 158] on span "Elija una opción" at bounding box center [390, 156] width 13 height 13
click at [394, 158] on input "Aprobado" at bounding box center [390, 156] width 13 height 13
radio input "true"
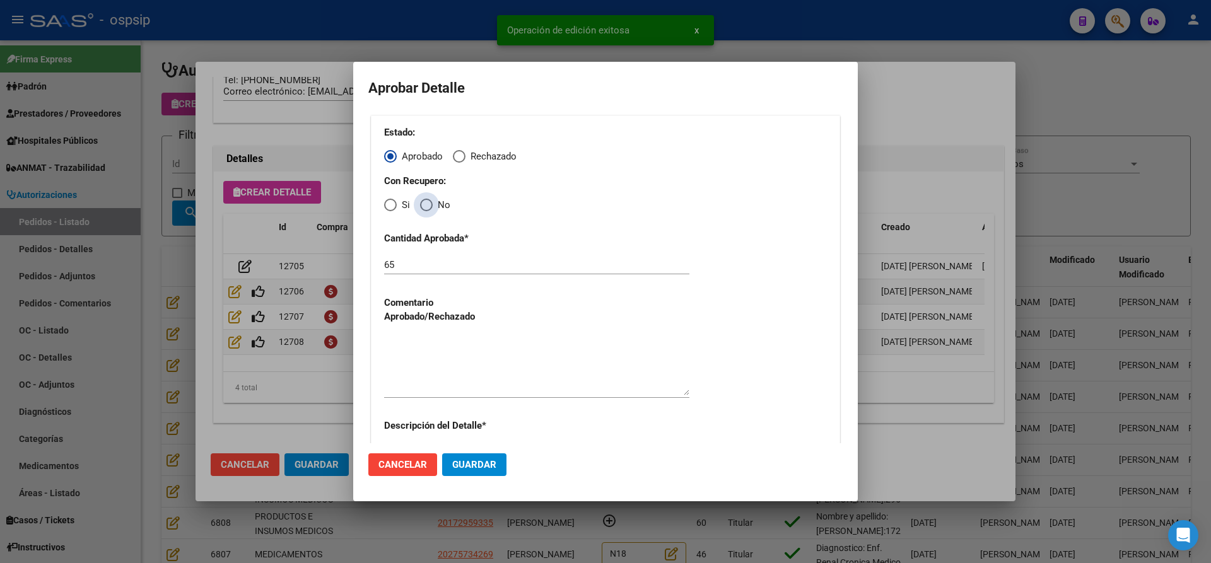
drag, startPoint x: 426, startPoint y: 204, endPoint x: 438, endPoint y: 249, distance: 46.5
click at [426, 205] on span "Elija una opción" at bounding box center [426, 205] width 0 height 0
click at [426, 205] on input "No" at bounding box center [426, 205] width 13 height 13
radio input "true"
click at [474, 367] on textarea at bounding box center [536, 365] width 305 height 59
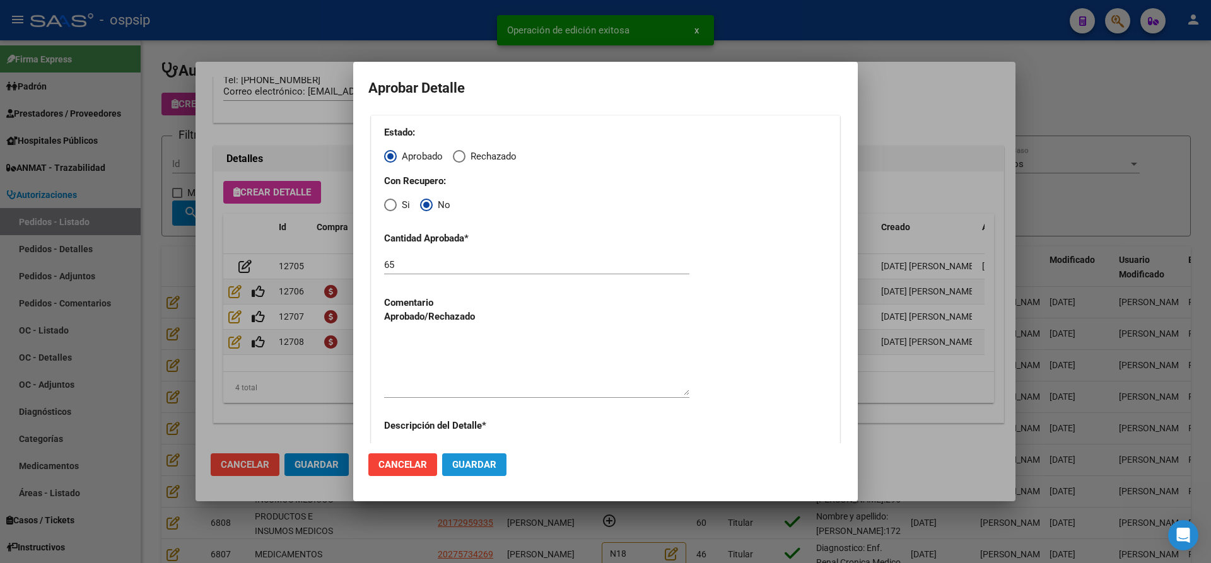
click at [483, 464] on span "Guardar" at bounding box center [474, 464] width 44 height 11
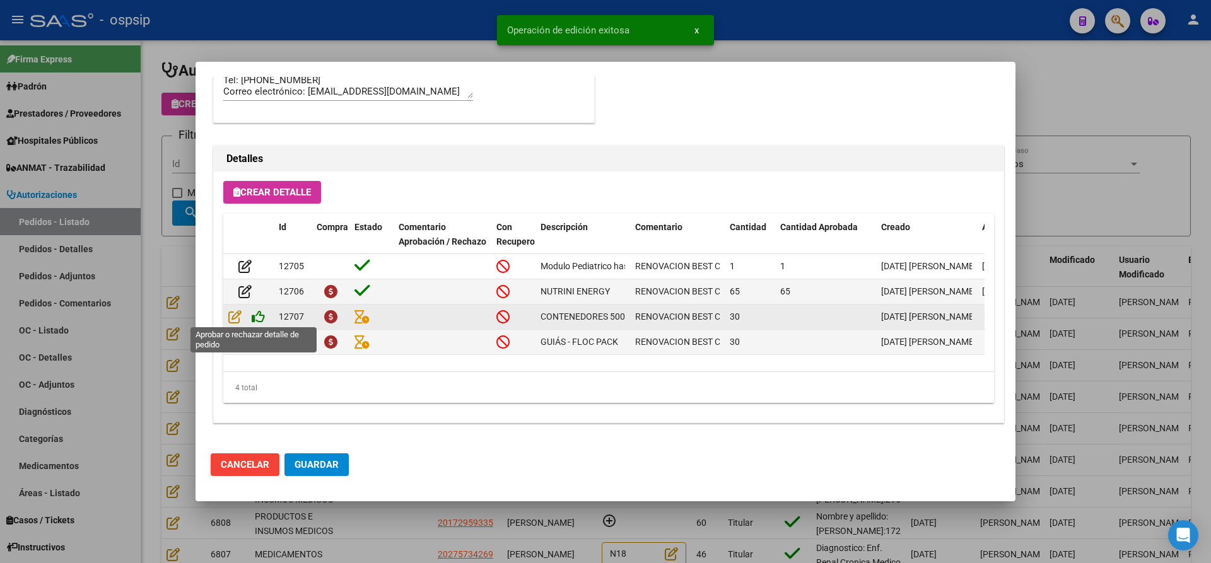
click at [252, 317] on icon at bounding box center [258, 317] width 13 height 14
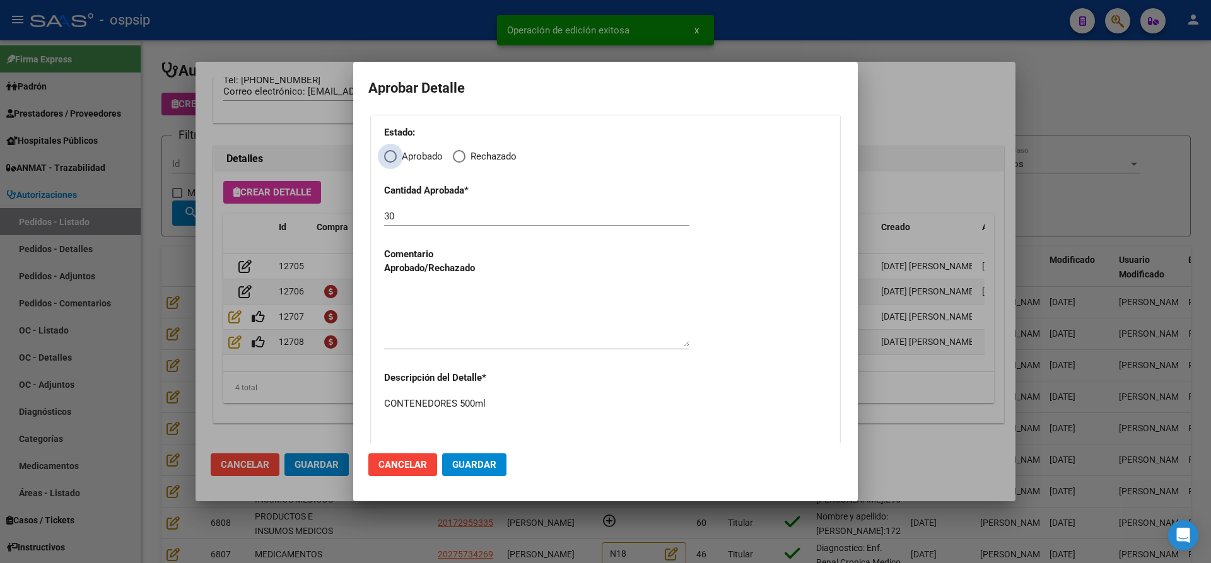
click at [385, 158] on span "Elija una opción" at bounding box center [390, 156] width 13 height 13
click at [385, 158] on input "Aprobado" at bounding box center [390, 156] width 13 height 13
radio input "true"
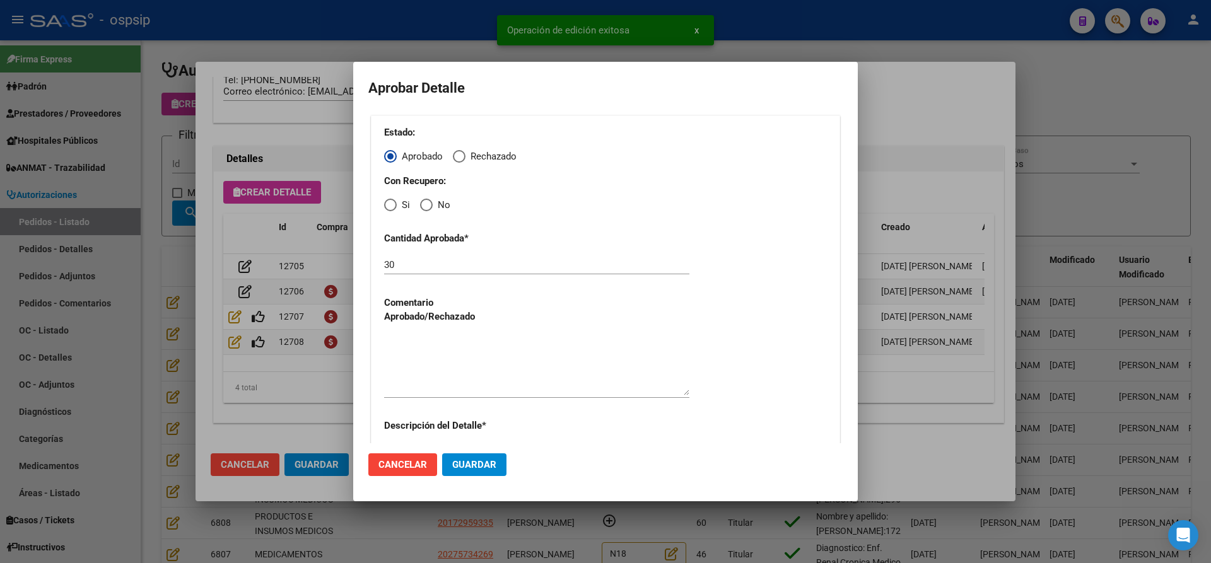
click at [424, 211] on span "Elija una opción" at bounding box center [426, 205] width 13 height 13
click at [424, 211] on input "No" at bounding box center [426, 205] width 13 height 13
radio input "true"
click at [445, 358] on textarea at bounding box center [536, 365] width 305 height 59
click at [493, 460] on span "Guardar" at bounding box center [474, 464] width 44 height 11
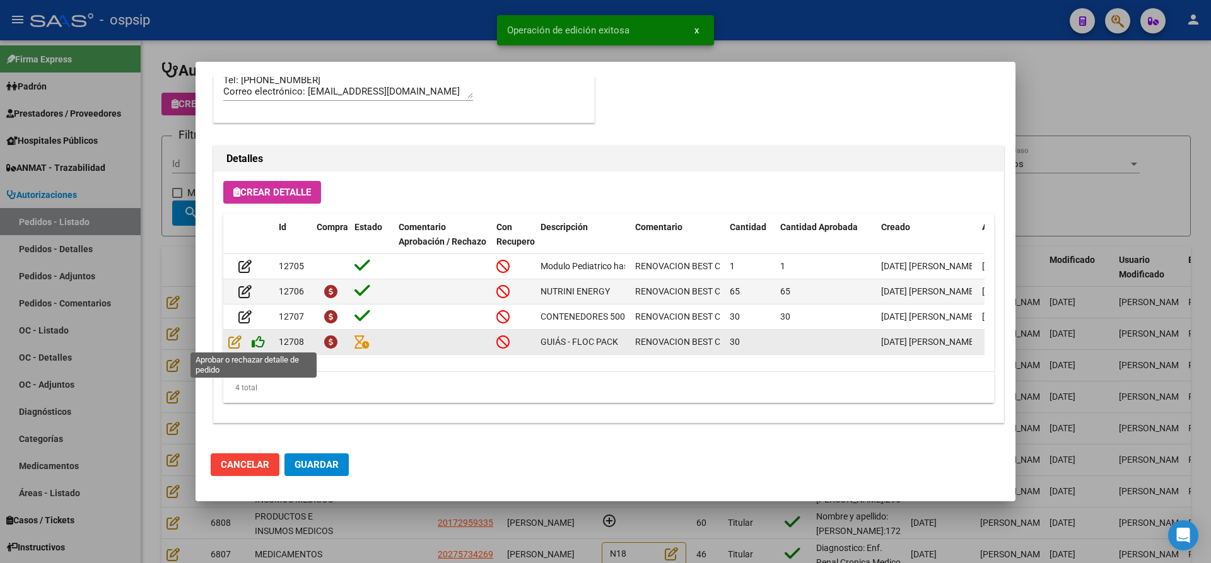
click at [262, 345] on icon at bounding box center [258, 342] width 13 height 14
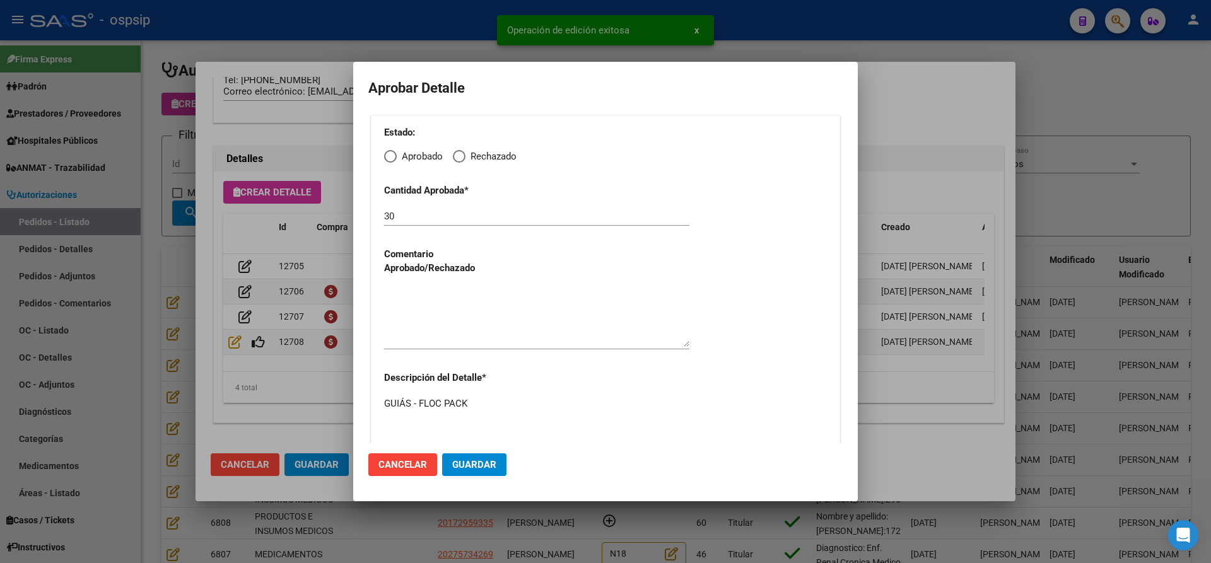
click at [392, 148] on div "Estado: Aprobado Rechazado" at bounding box center [605, 145] width 443 height 38
click at [391, 158] on span "Elija una opción" at bounding box center [390, 156] width 13 height 13
click at [391, 158] on input "Aprobado" at bounding box center [390, 156] width 13 height 13
radio input "true"
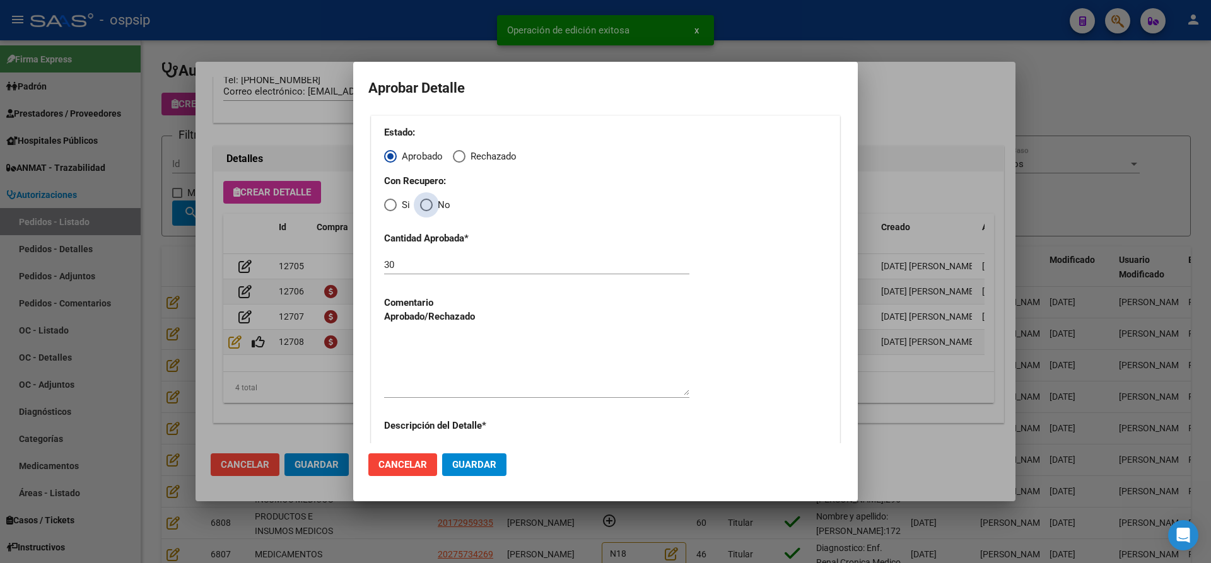
click at [426, 206] on span "Elija una opción" at bounding box center [426, 205] width 13 height 13
click at [426, 206] on input "No" at bounding box center [426, 205] width 13 height 13
radio input "true"
click at [428, 351] on textarea at bounding box center [536, 365] width 305 height 59
click at [466, 469] on span "Guardar" at bounding box center [474, 464] width 44 height 11
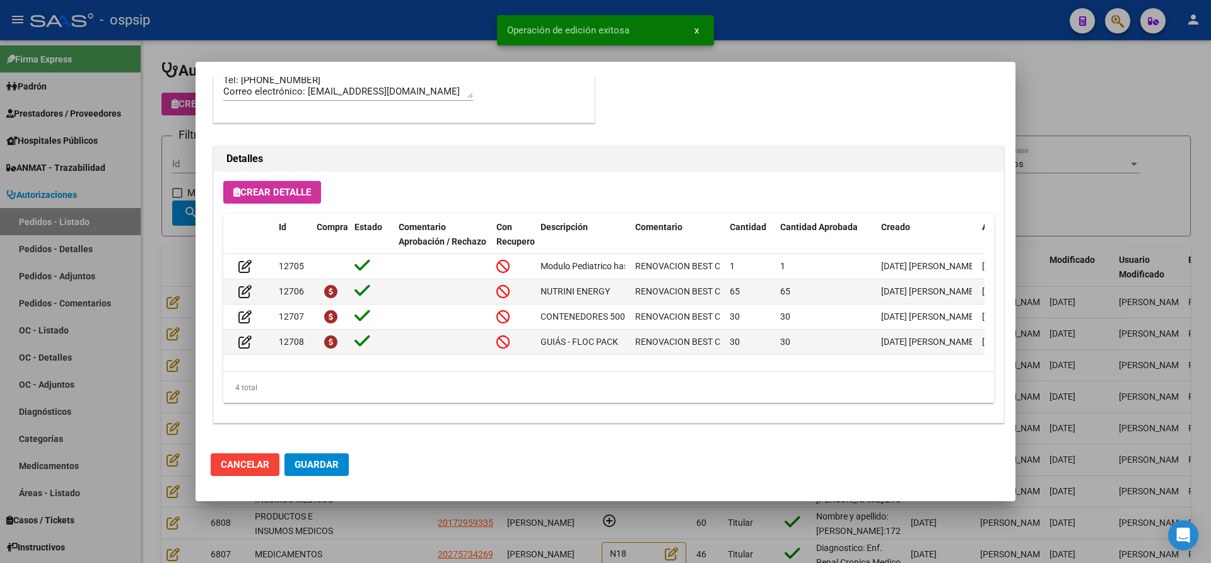
click at [323, 467] on span "Guardar" at bounding box center [317, 464] width 44 height 11
click at [310, 461] on span "Guardar" at bounding box center [317, 464] width 44 height 11
click at [343, 528] on div at bounding box center [605, 281] width 1211 height 563
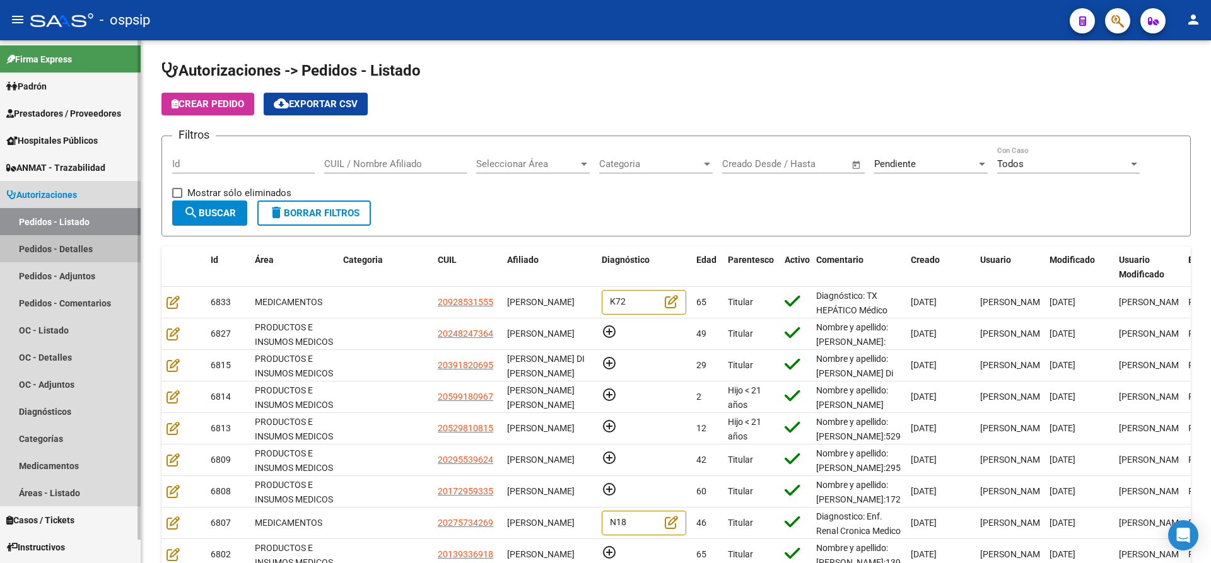
click at [69, 252] on link "Pedidos - Detalles" at bounding box center [70, 248] width 141 height 27
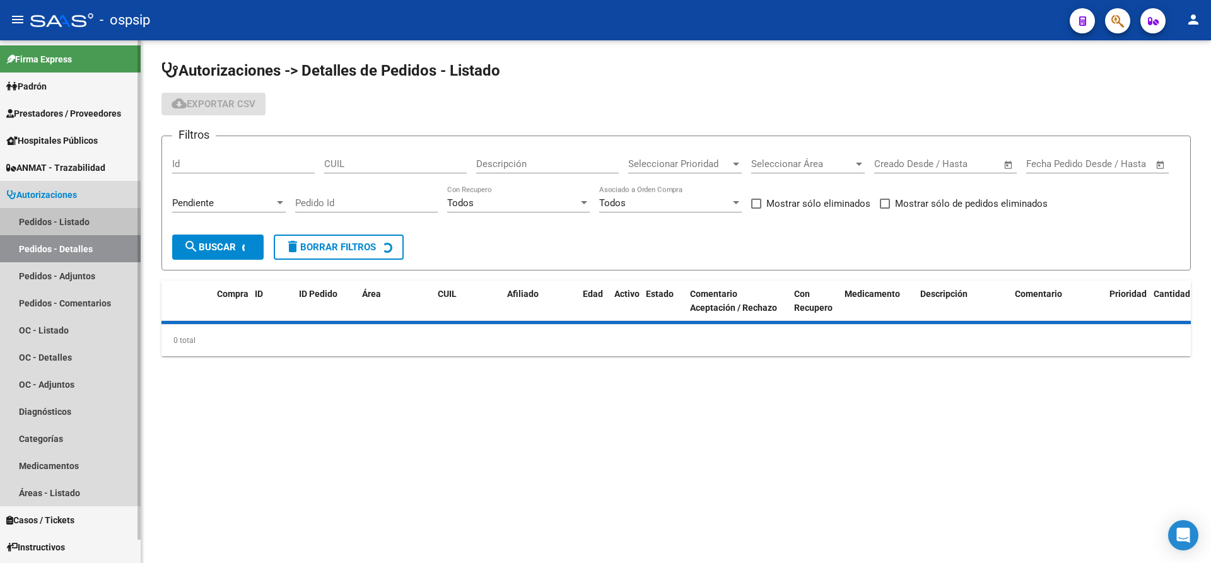
click at [73, 218] on link "Pedidos - Listado" at bounding box center [70, 221] width 141 height 27
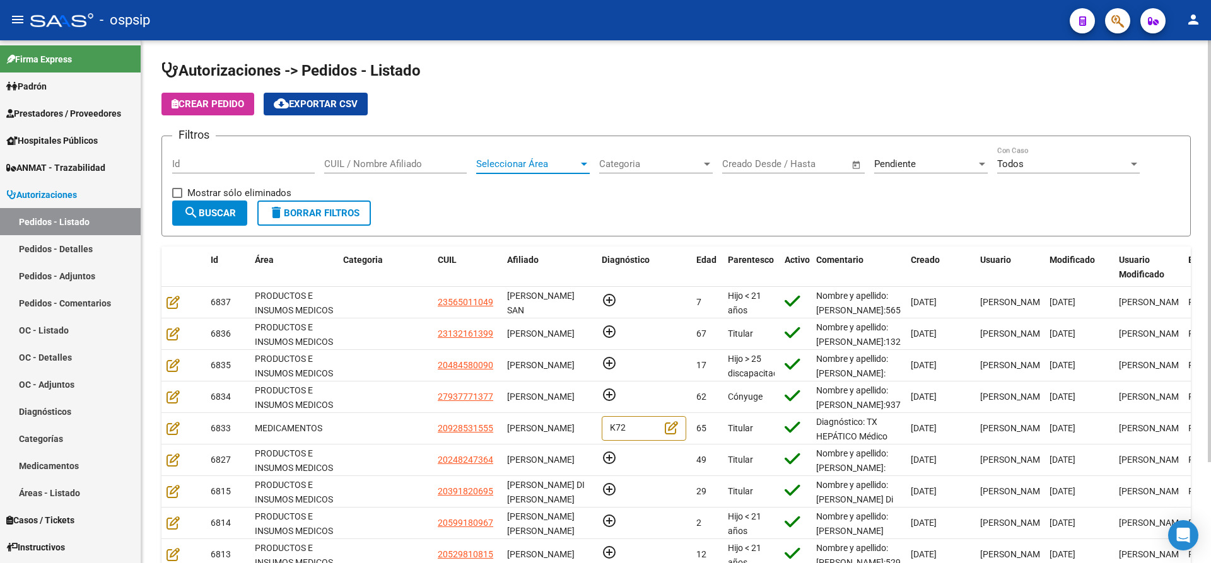
click at [555, 167] on span "Seleccionar Área" at bounding box center [527, 163] width 102 height 11
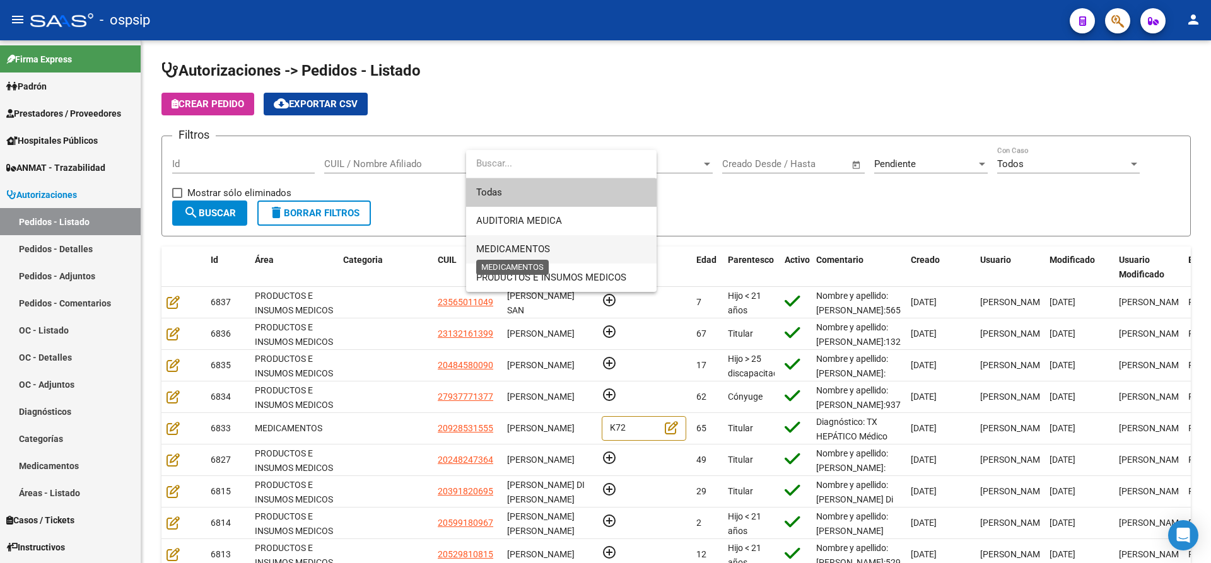
click at [544, 246] on span "MEDICAMENTOS" at bounding box center [513, 249] width 74 height 11
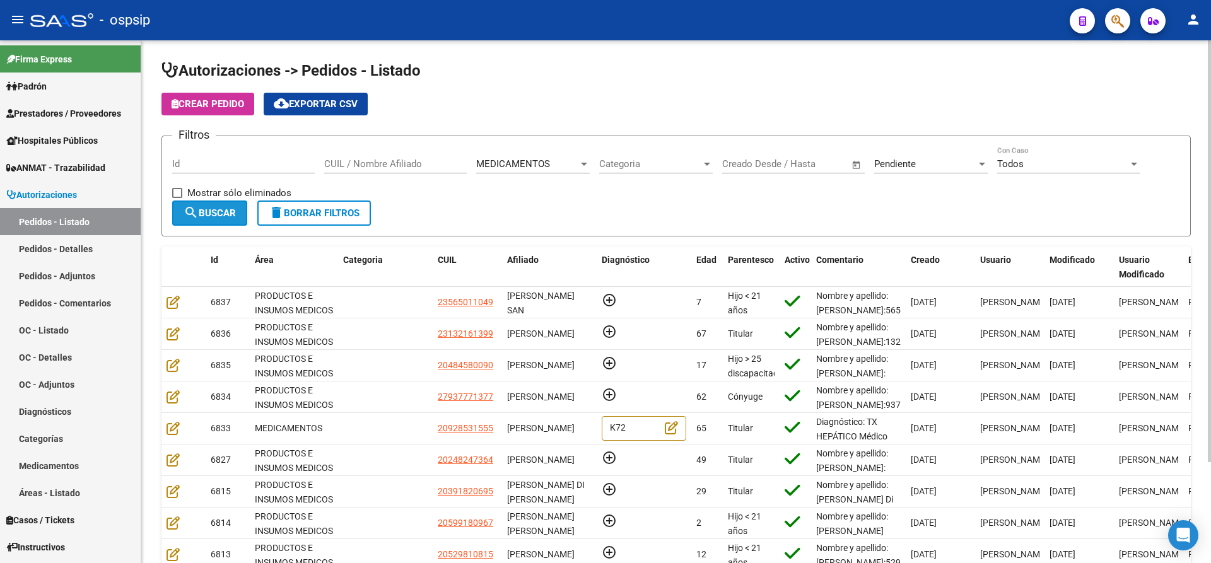
click at [226, 221] on button "search Buscar" at bounding box center [209, 213] width 75 height 25
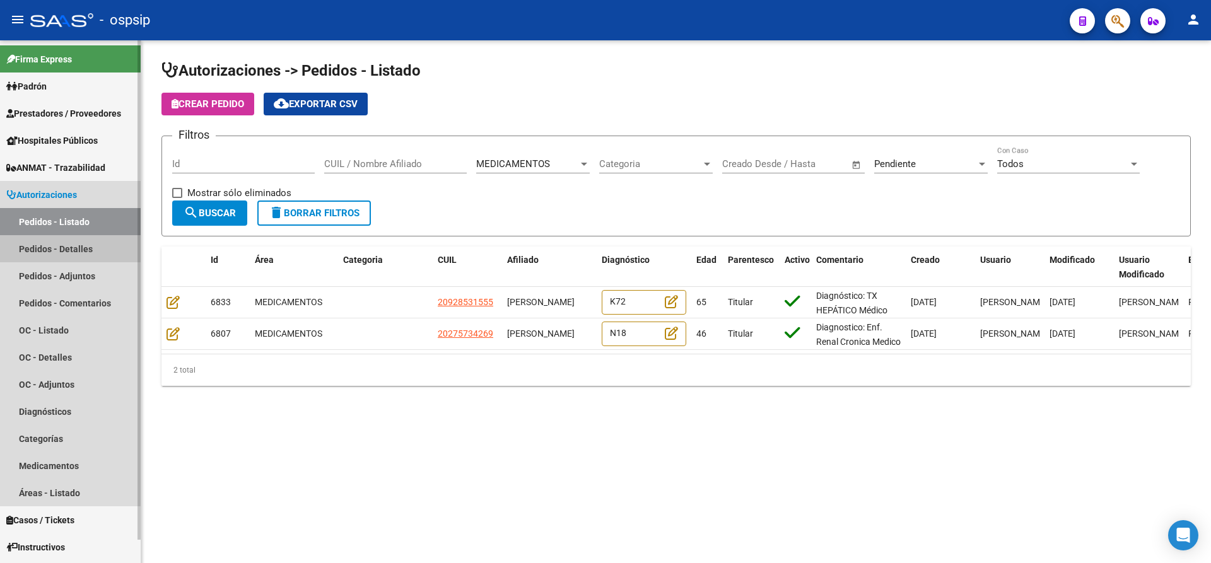
click at [52, 242] on link "Pedidos - Detalles" at bounding box center [70, 248] width 141 height 27
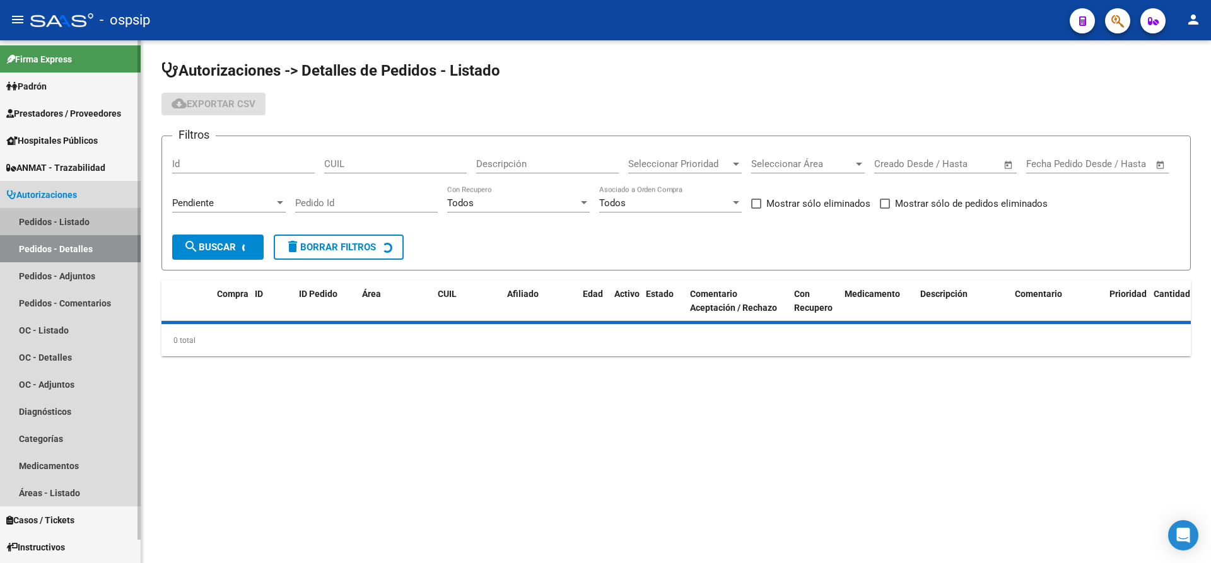
click at [57, 223] on link "Pedidos - Listado" at bounding box center [70, 221] width 141 height 27
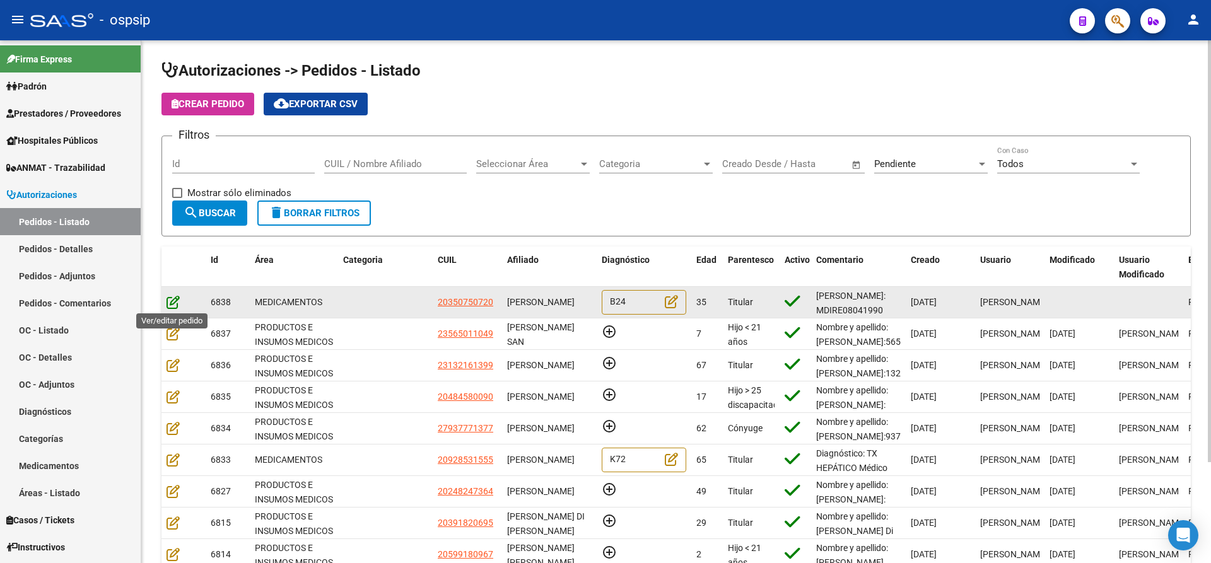
click at [178, 305] on icon at bounding box center [173, 302] width 13 height 14
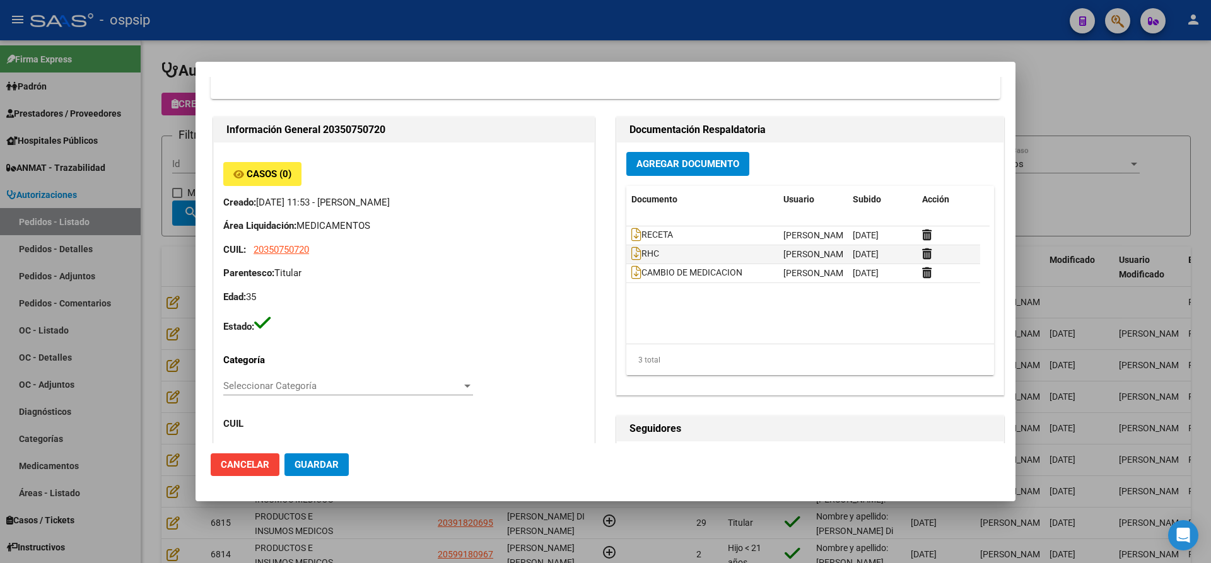
scroll to position [213, 0]
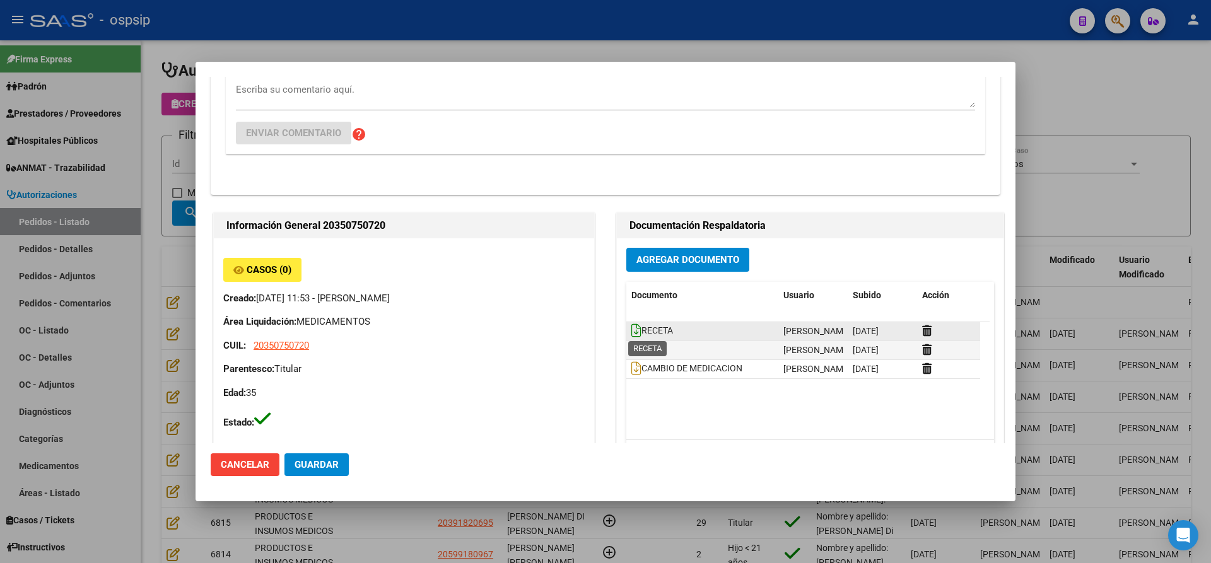
click at [635, 329] on icon at bounding box center [637, 331] width 10 height 14
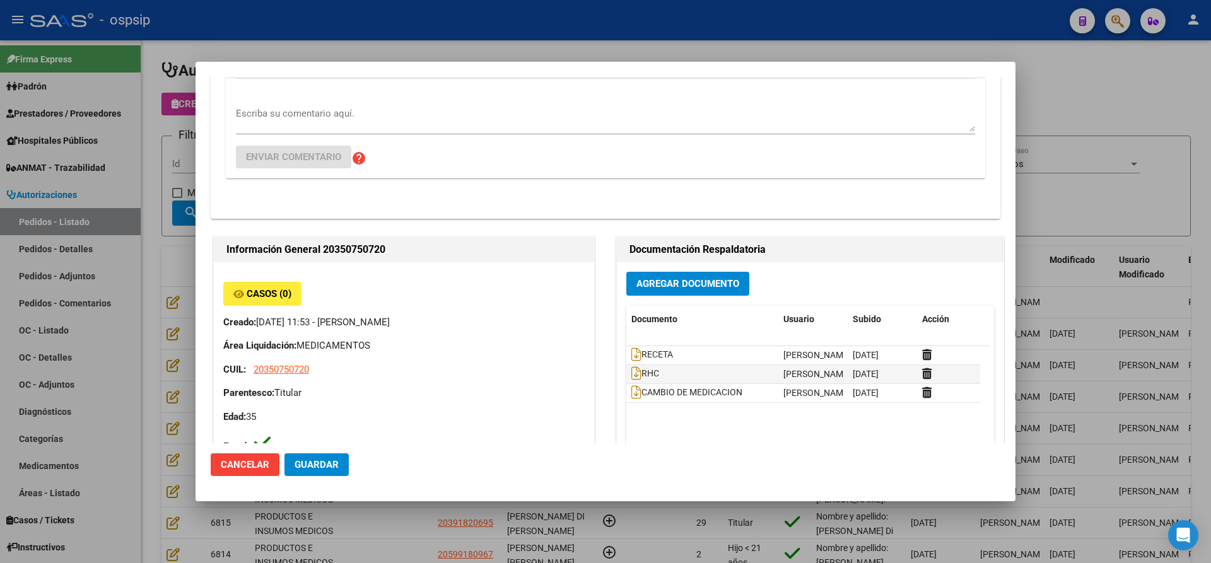
scroll to position [252, 0]
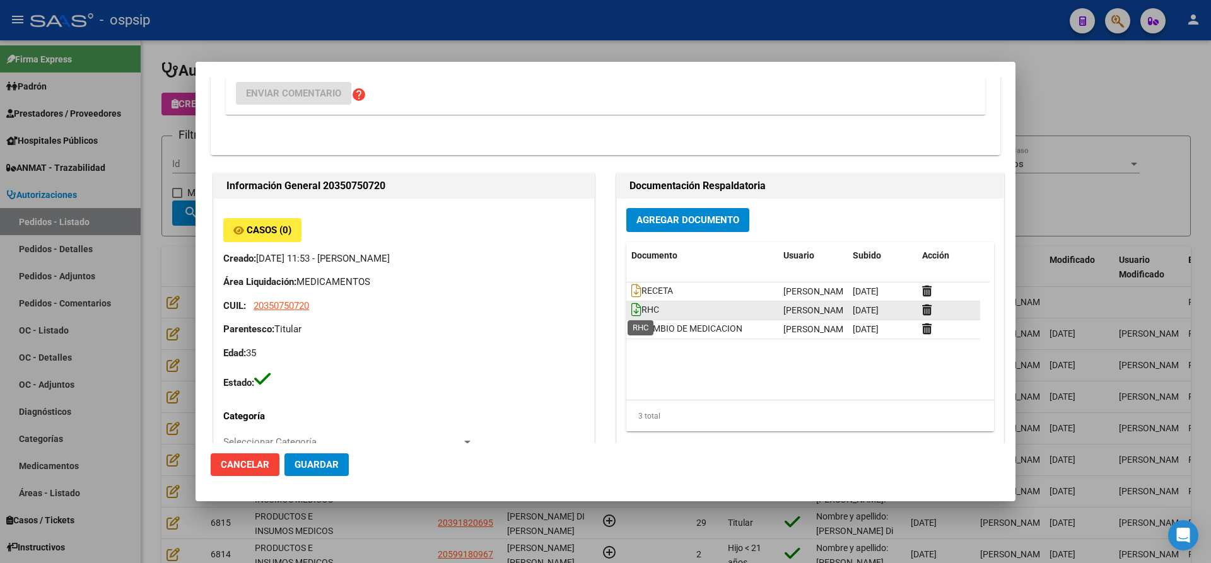
click at [632, 312] on icon at bounding box center [637, 310] width 10 height 14
click at [626, 328] on datatable-body-cell "CAMBIO DE MEDICACION" at bounding box center [702, 329] width 152 height 18
click at [632, 329] on icon at bounding box center [637, 329] width 10 height 14
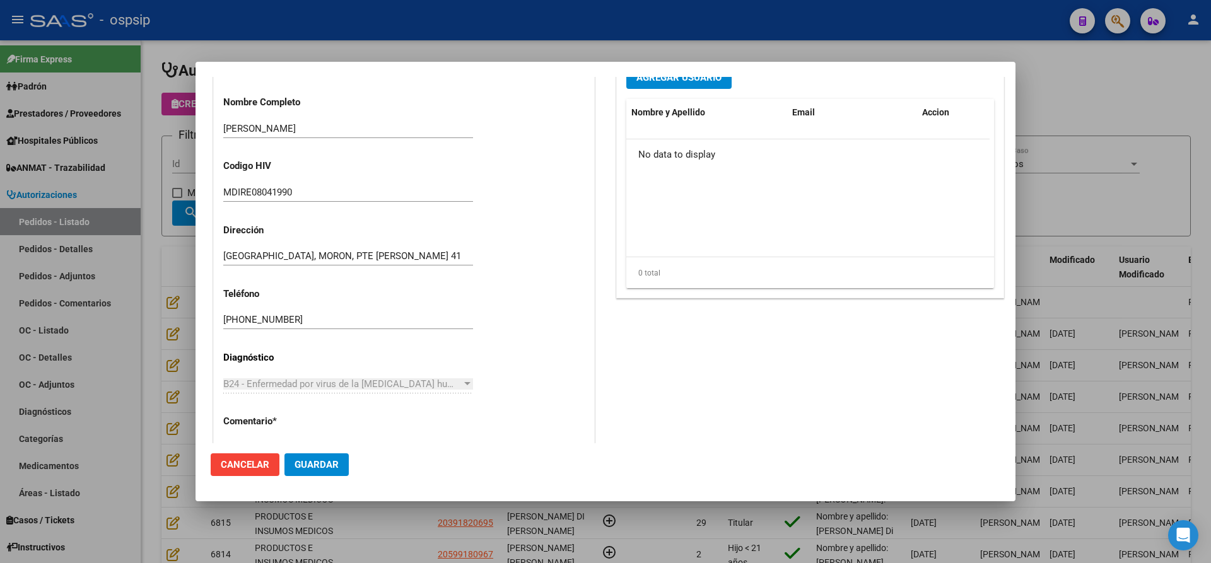
scroll to position [1096, 0]
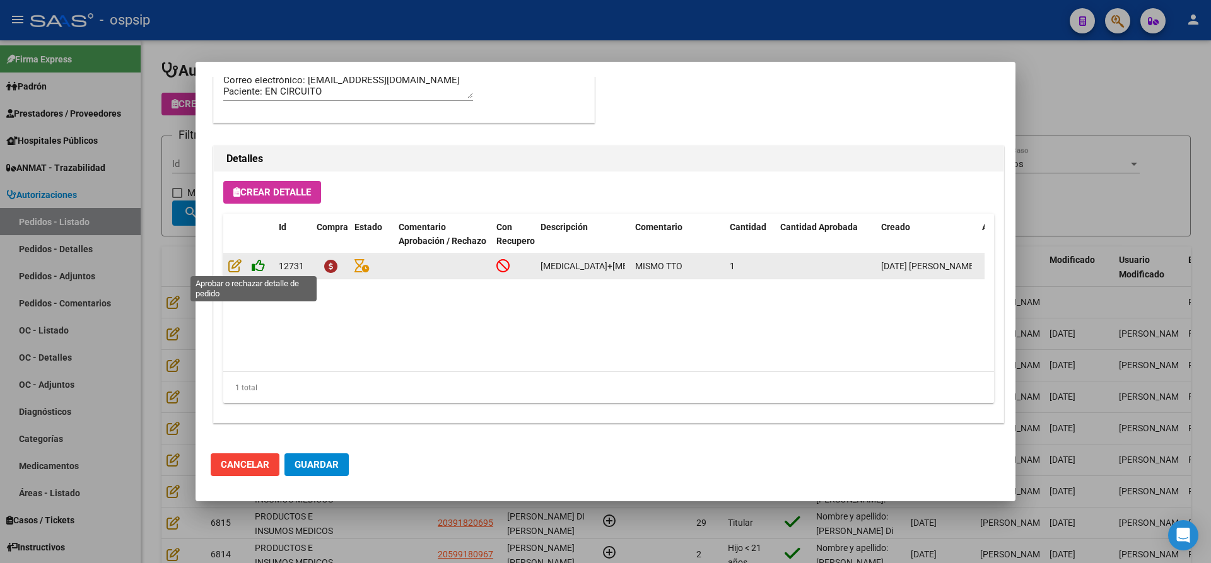
click at [259, 264] on icon at bounding box center [258, 266] width 13 height 14
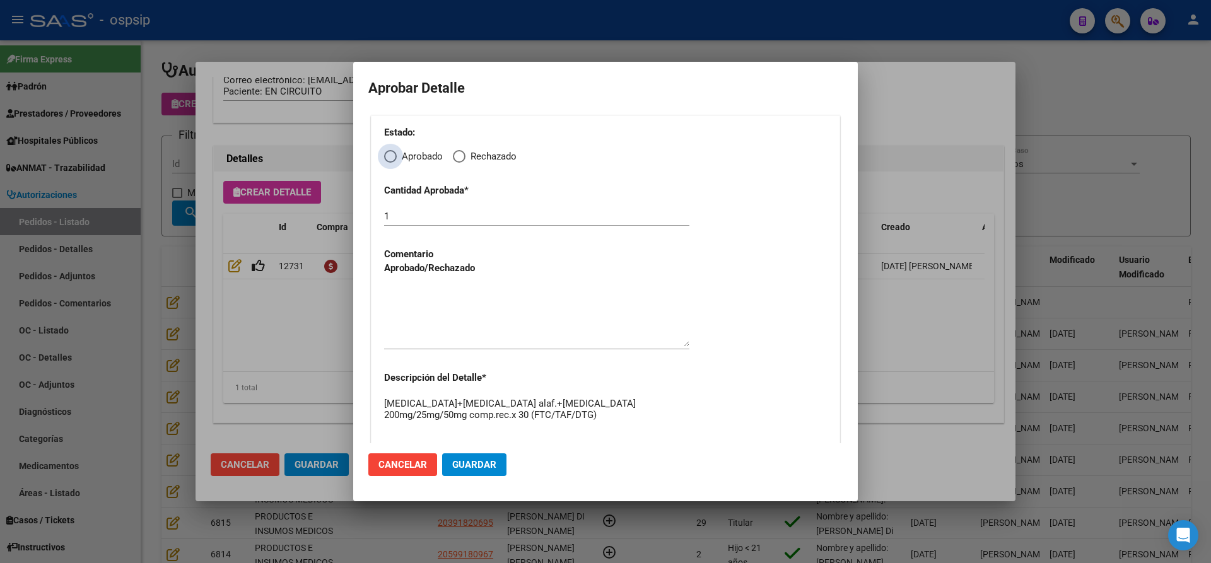
click at [392, 162] on span "Elija una opción" at bounding box center [390, 156] width 13 height 13
click at [392, 162] on input "Aprobado" at bounding box center [390, 156] width 13 height 13
radio input "true"
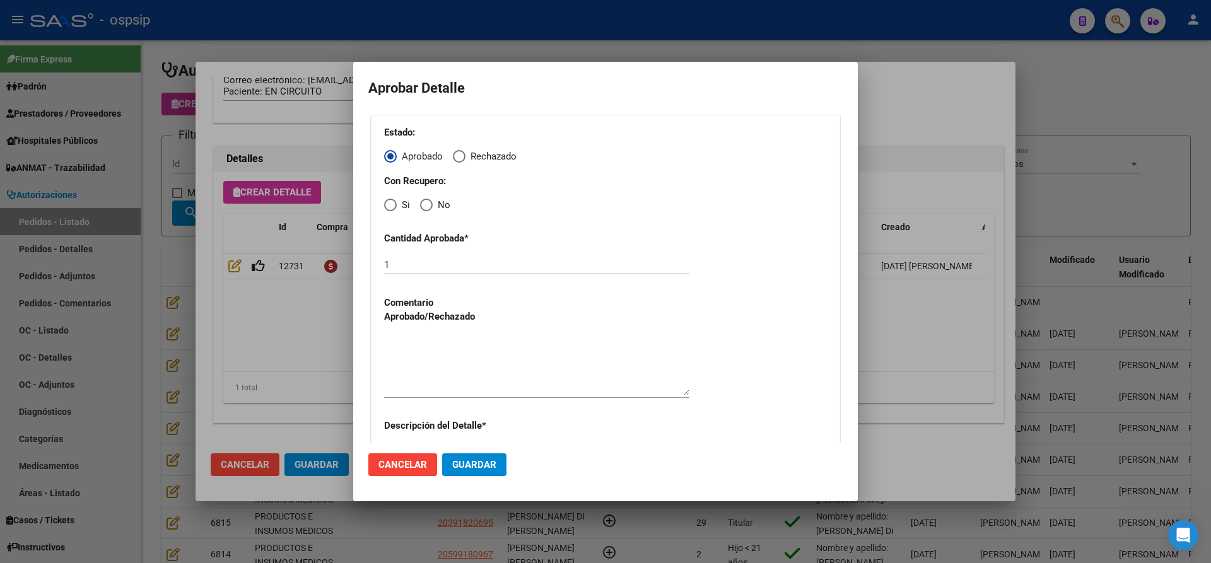
click at [391, 204] on span "Elija una opción" at bounding box center [390, 205] width 13 height 13
click at [391, 204] on input "Si" at bounding box center [390, 205] width 13 height 13
radio input "true"
click at [421, 363] on textarea at bounding box center [536, 365] width 305 height 59
click at [462, 468] on span "Guardar" at bounding box center [474, 464] width 44 height 11
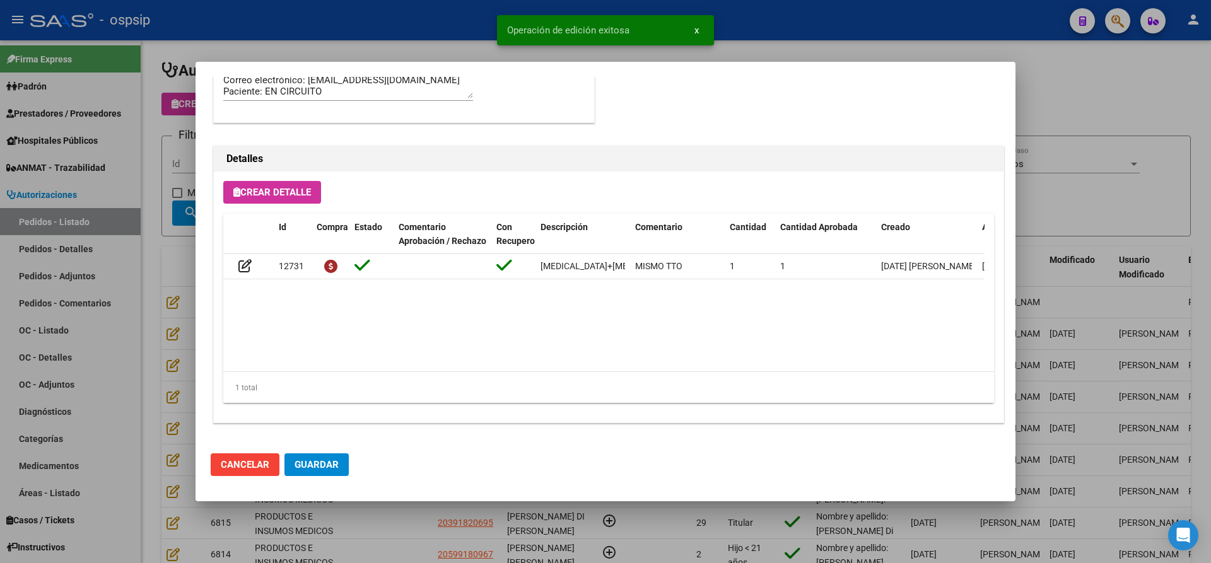
click at [306, 470] on span "Guardar" at bounding box center [317, 464] width 44 height 11
click at [374, 524] on div at bounding box center [605, 281] width 1211 height 563
